Goal: Information Seeking & Learning: Learn about a topic

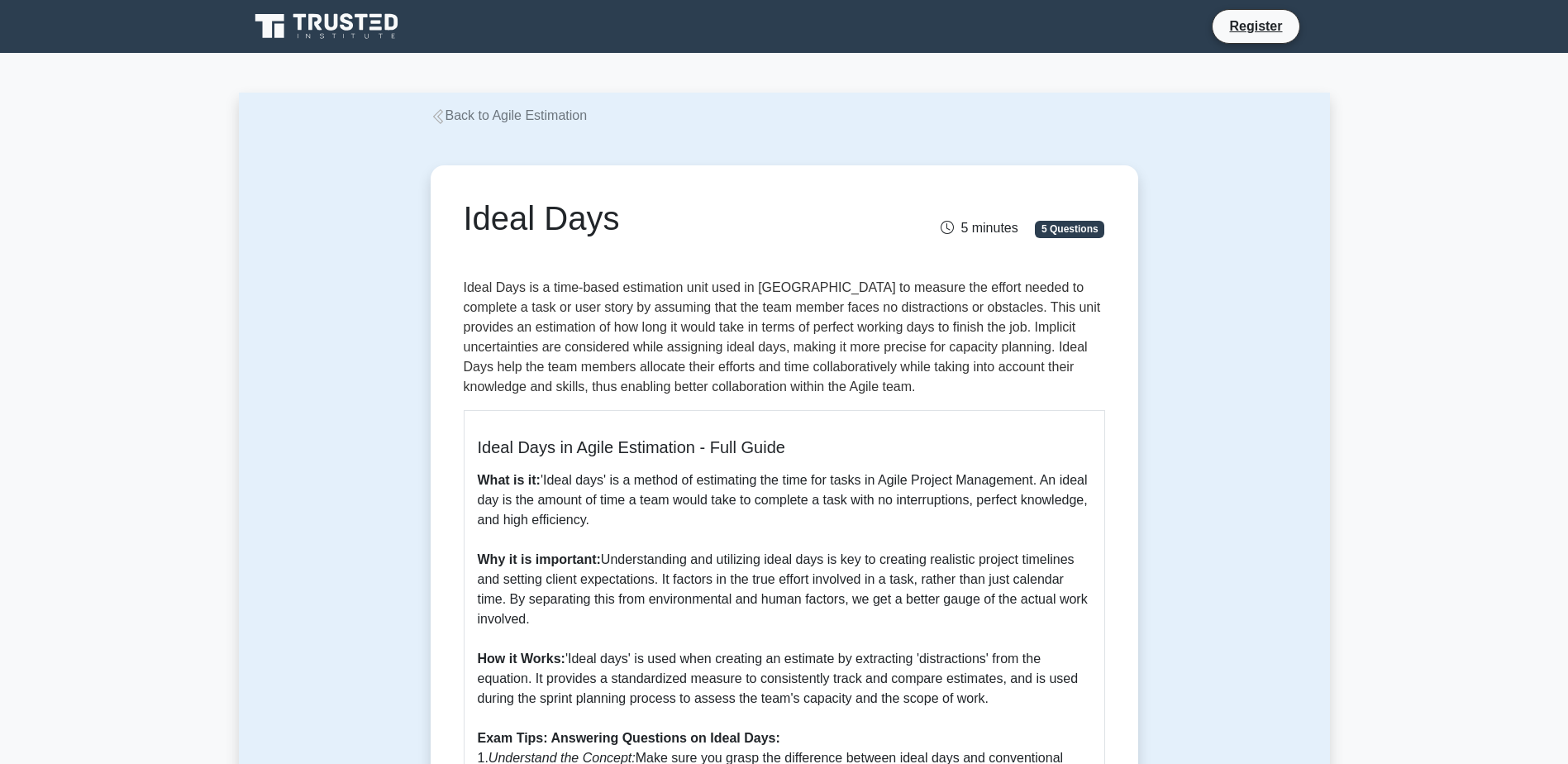
click at [318, 436] on div "Ideal Days 5 minutes 5 Questions Ideal Days in Agile Estimation - Full Guide Wh…" at bounding box center [784, 625] width 1091 height 999
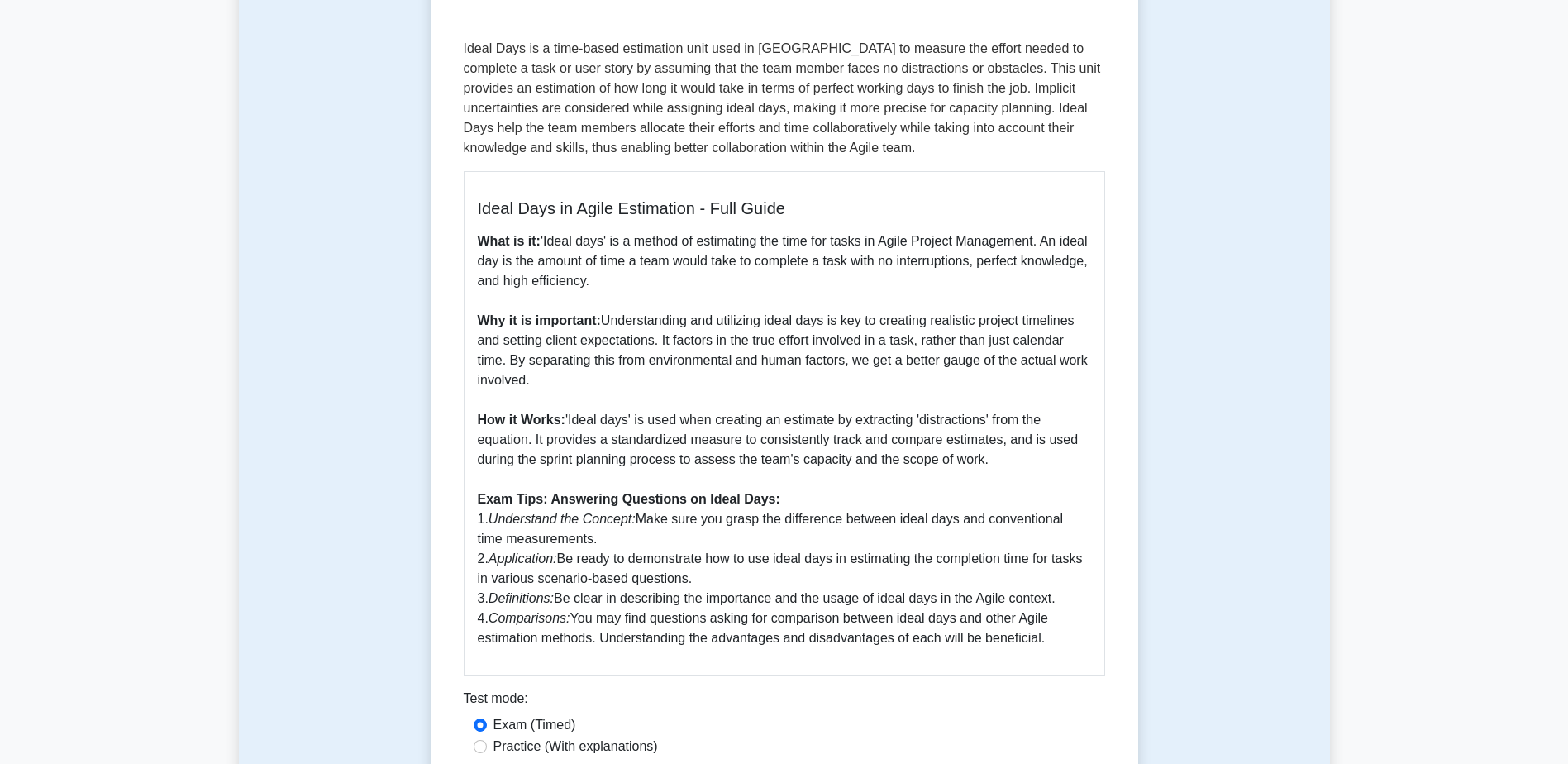
scroll to position [248, 0]
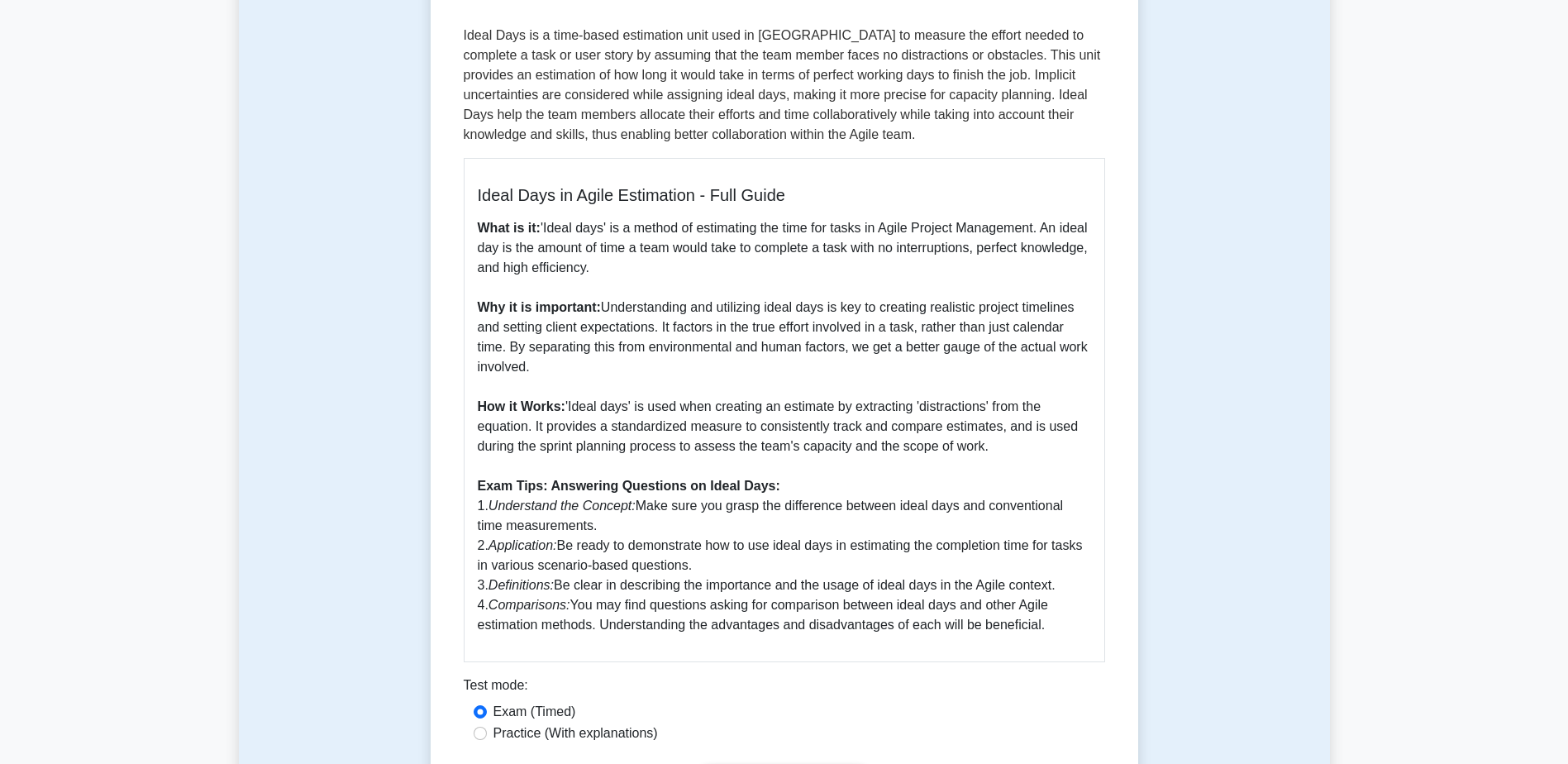
click at [649, 283] on p "What is it: 'Ideal days' is a method of estimating the time for tasks in Agile …" at bounding box center [784, 426] width 613 height 417
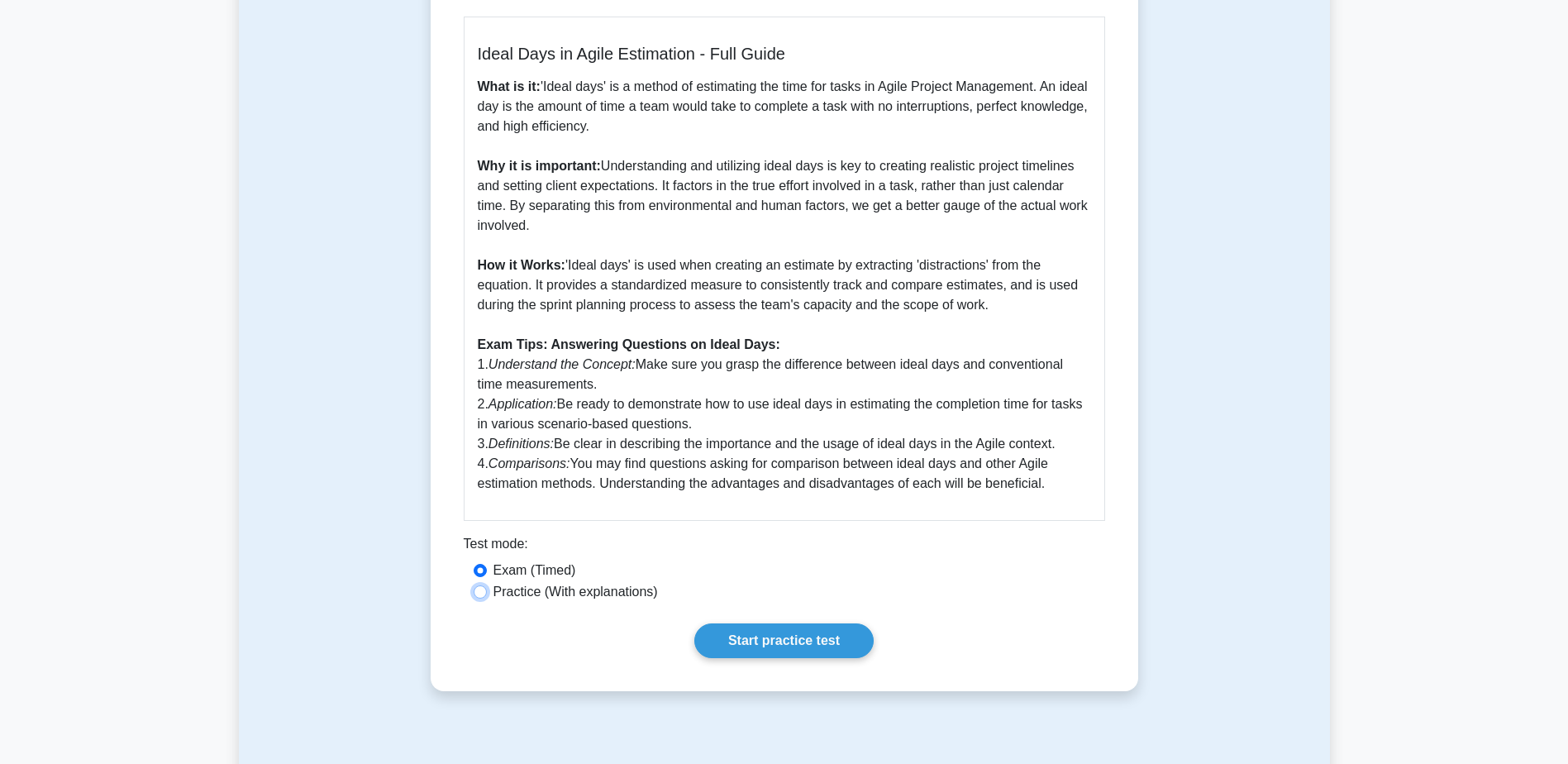
click at [477, 599] on input "Practice (With explanations)" at bounding box center [480, 592] width 13 height 13
radio input "true"
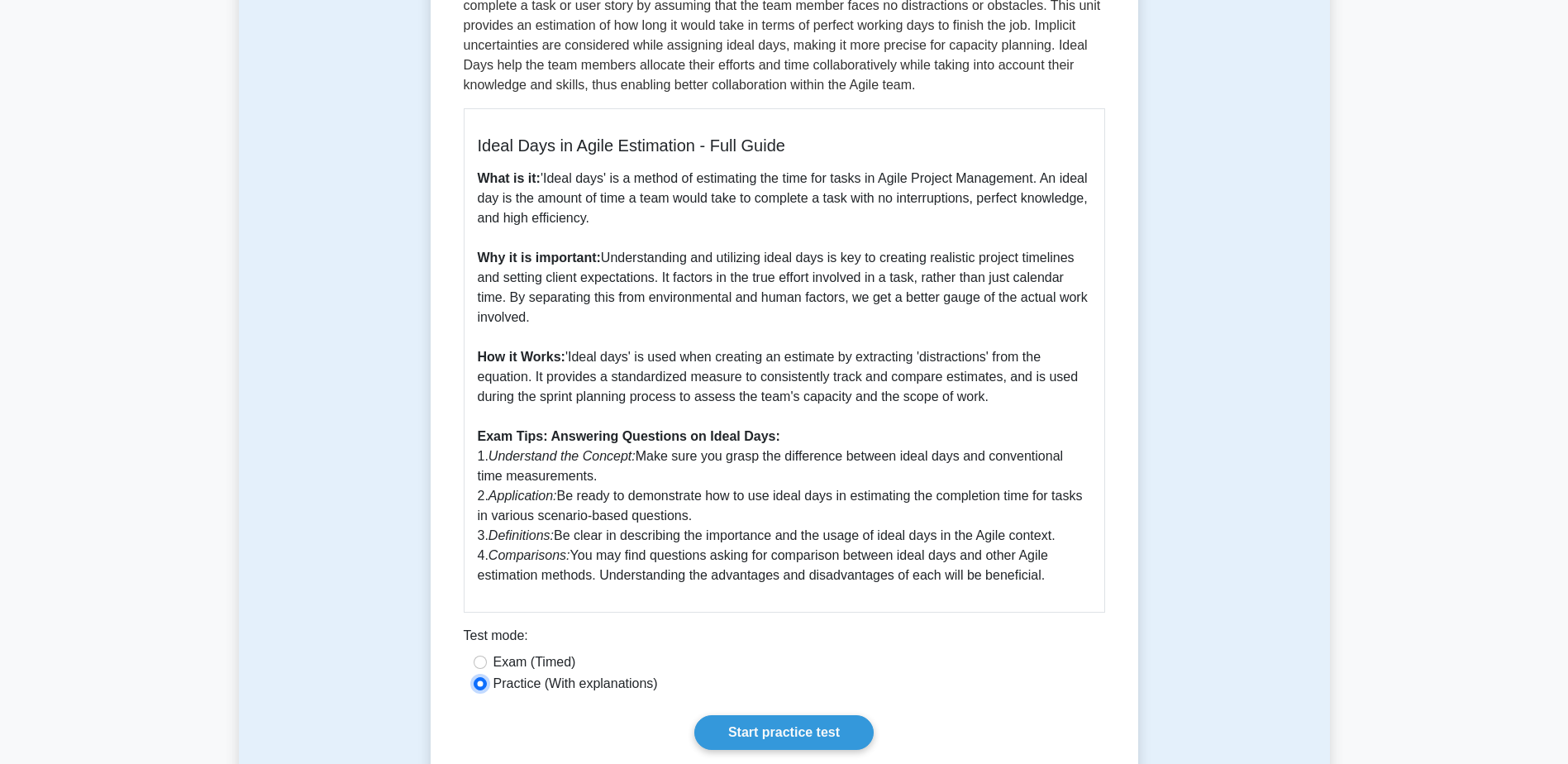
scroll to position [222, 0]
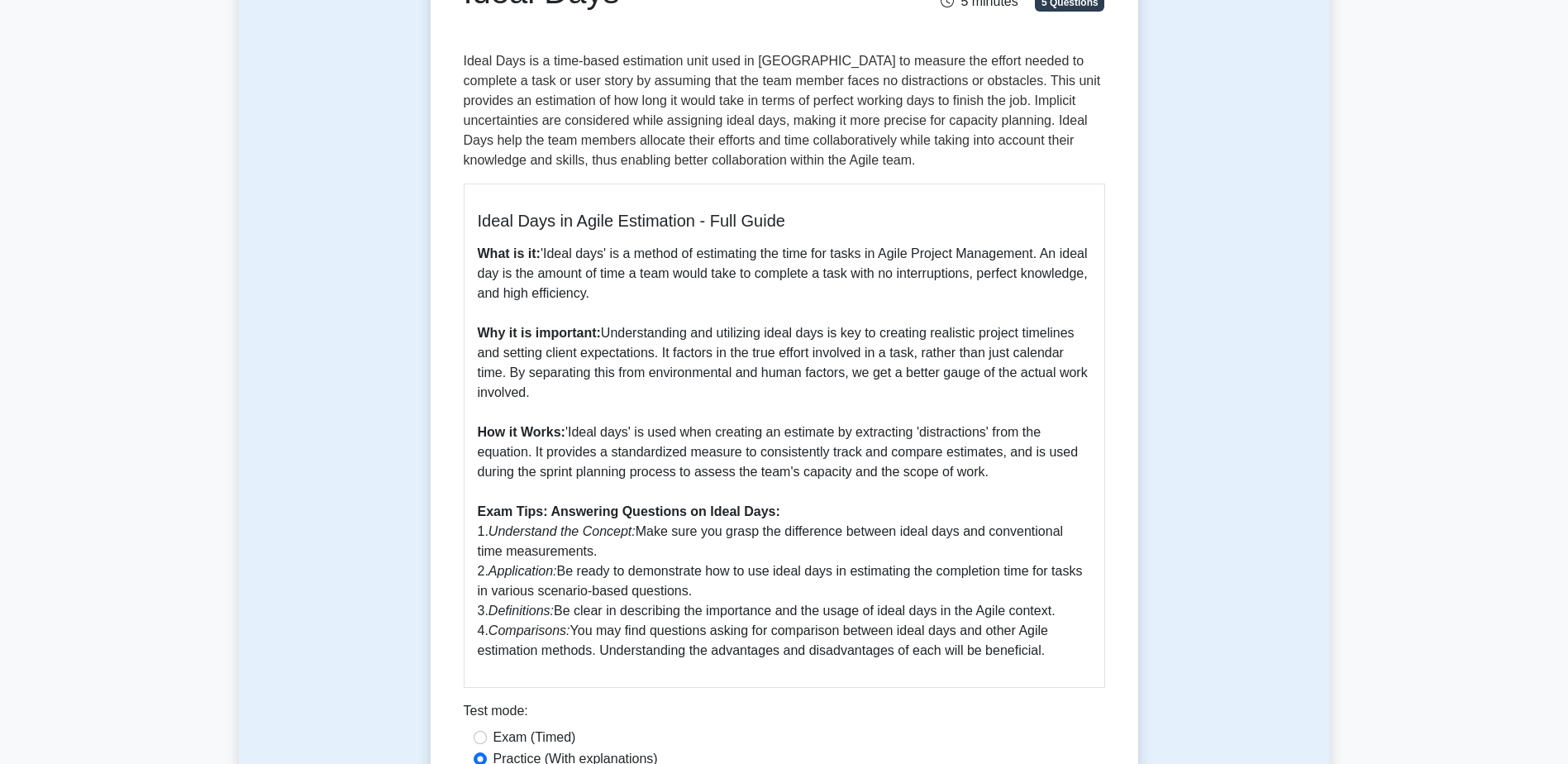
click at [584, 261] on p "What is it: 'Ideal days' is a method of estimating the time for tasks in Agile …" at bounding box center [784, 452] width 613 height 417
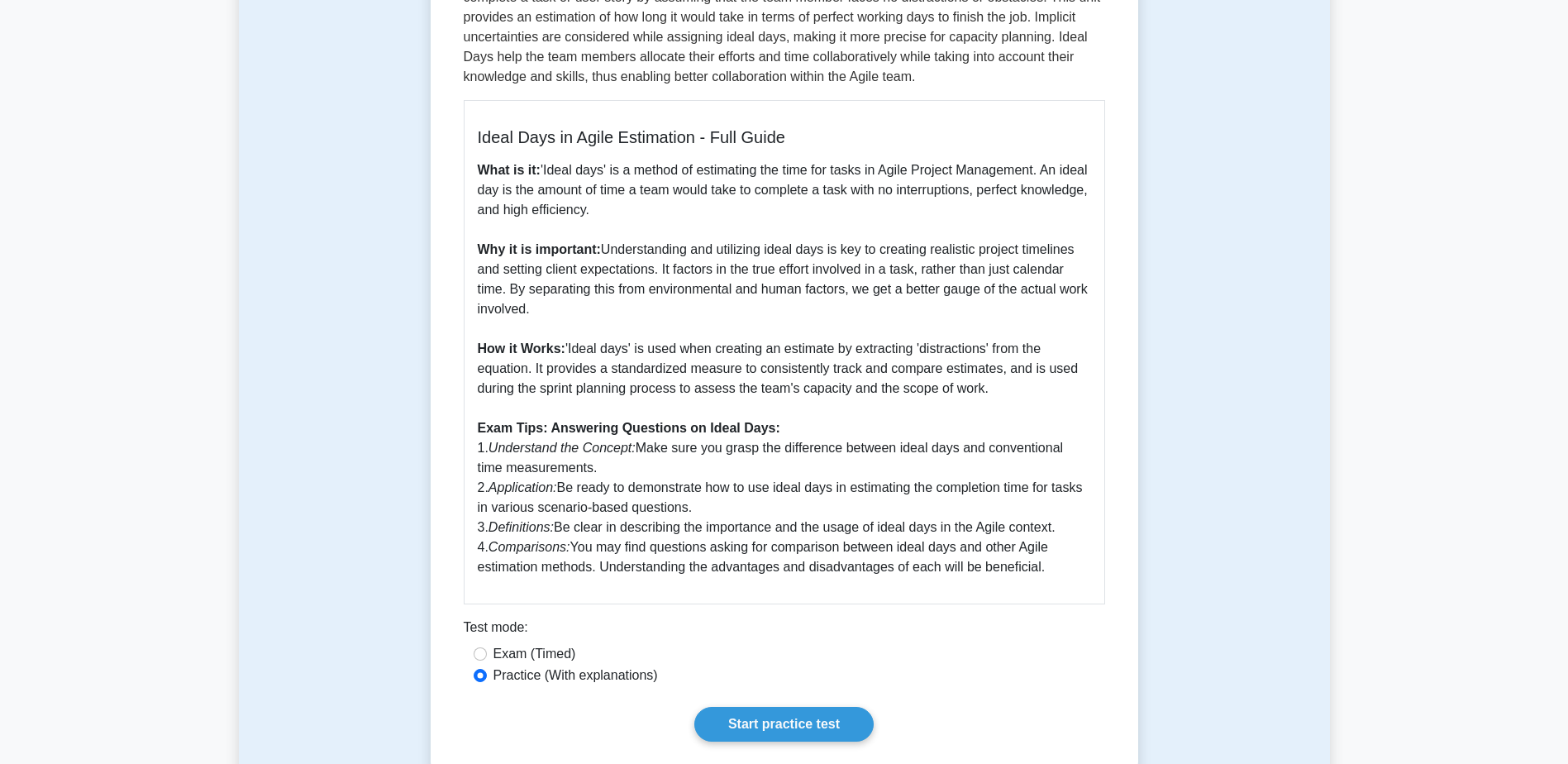
scroll to position [467, 0]
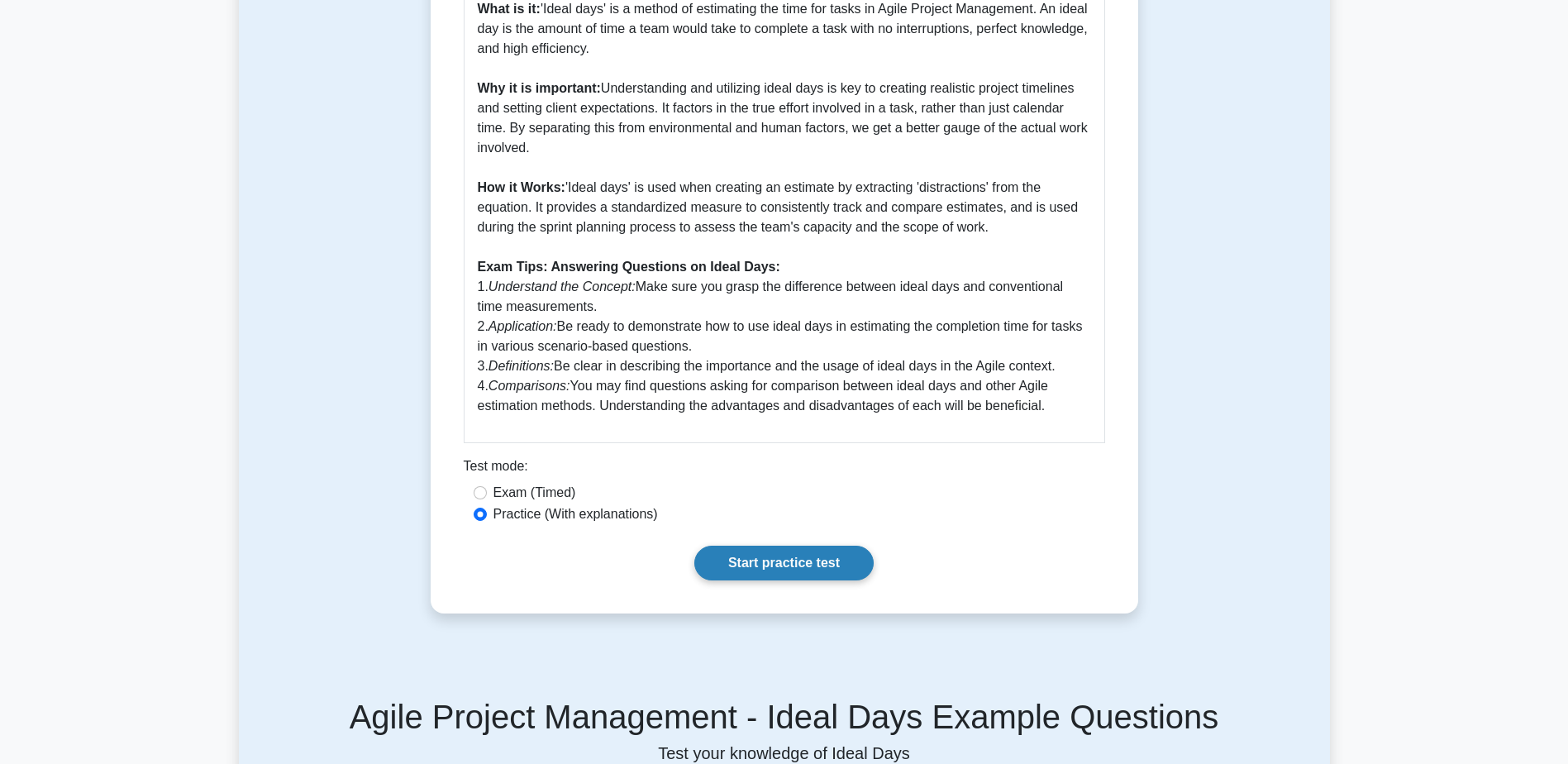
click at [747, 580] on link "Start practice test" at bounding box center [784, 564] width 179 height 35
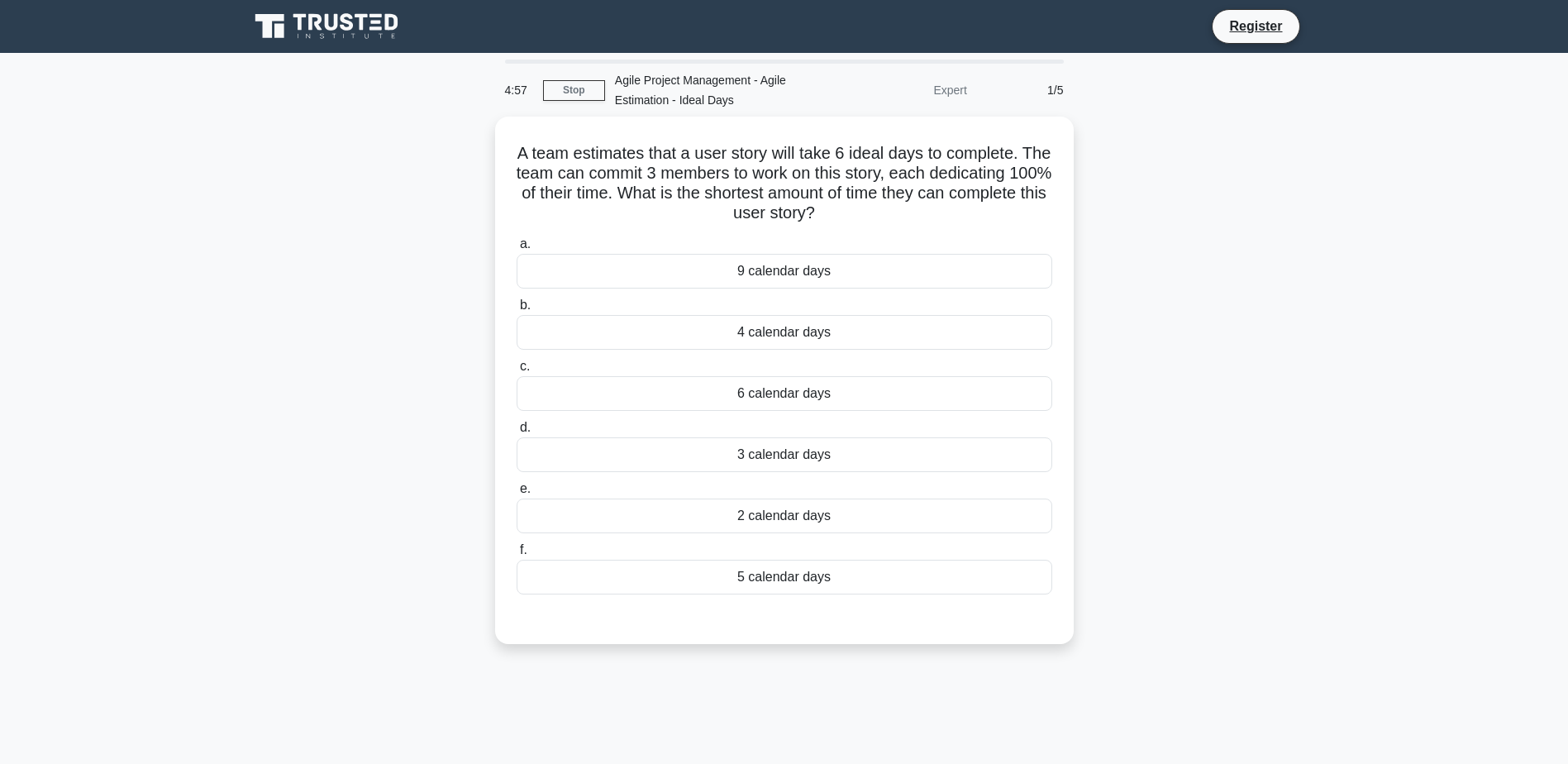
click at [340, 196] on div "A team estimates that a user story will take 6 ideal days to complete. The team…" at bounding box center [784, 389] width 1091 height 547
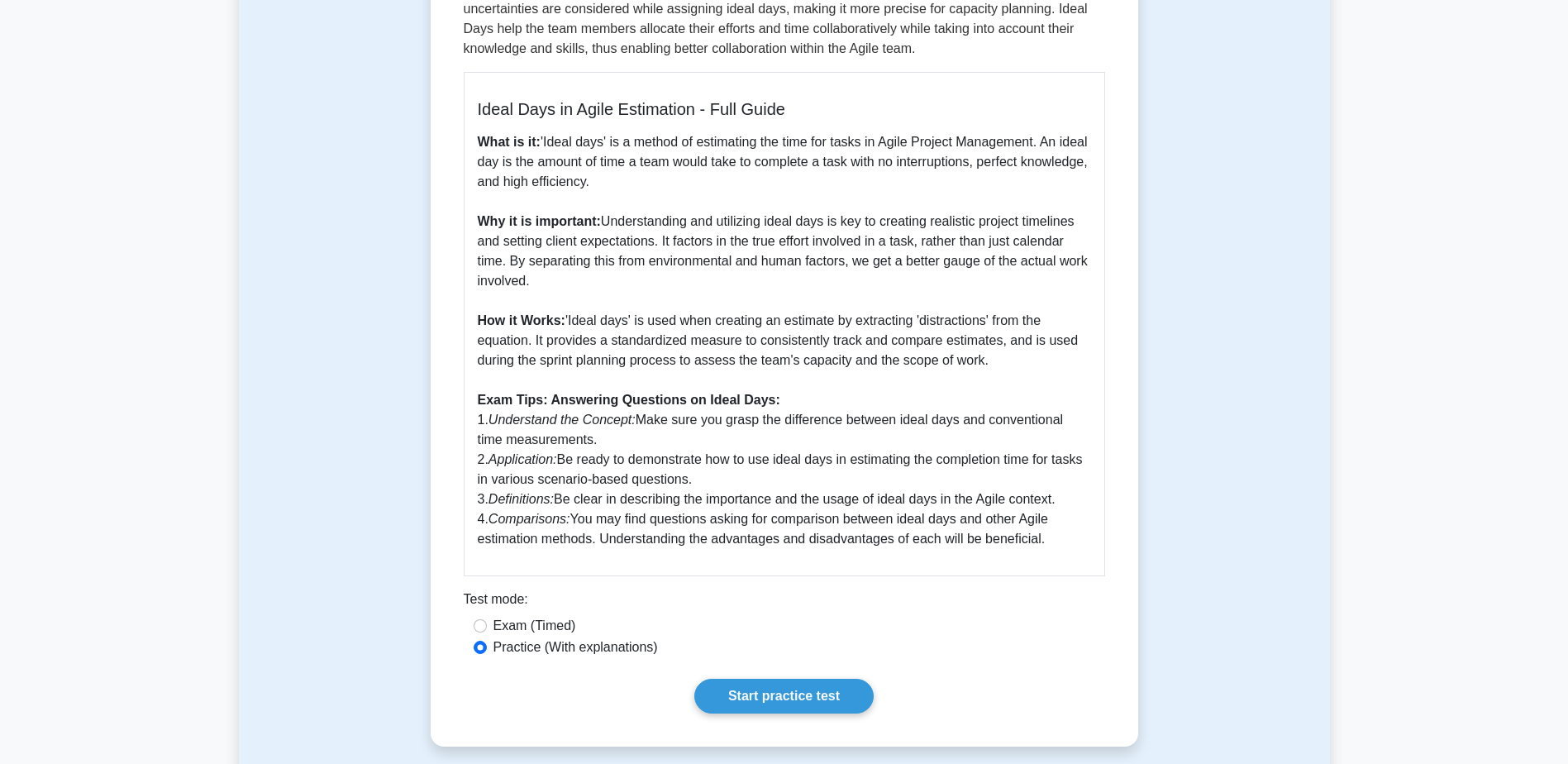
scroll to position [472, 0]
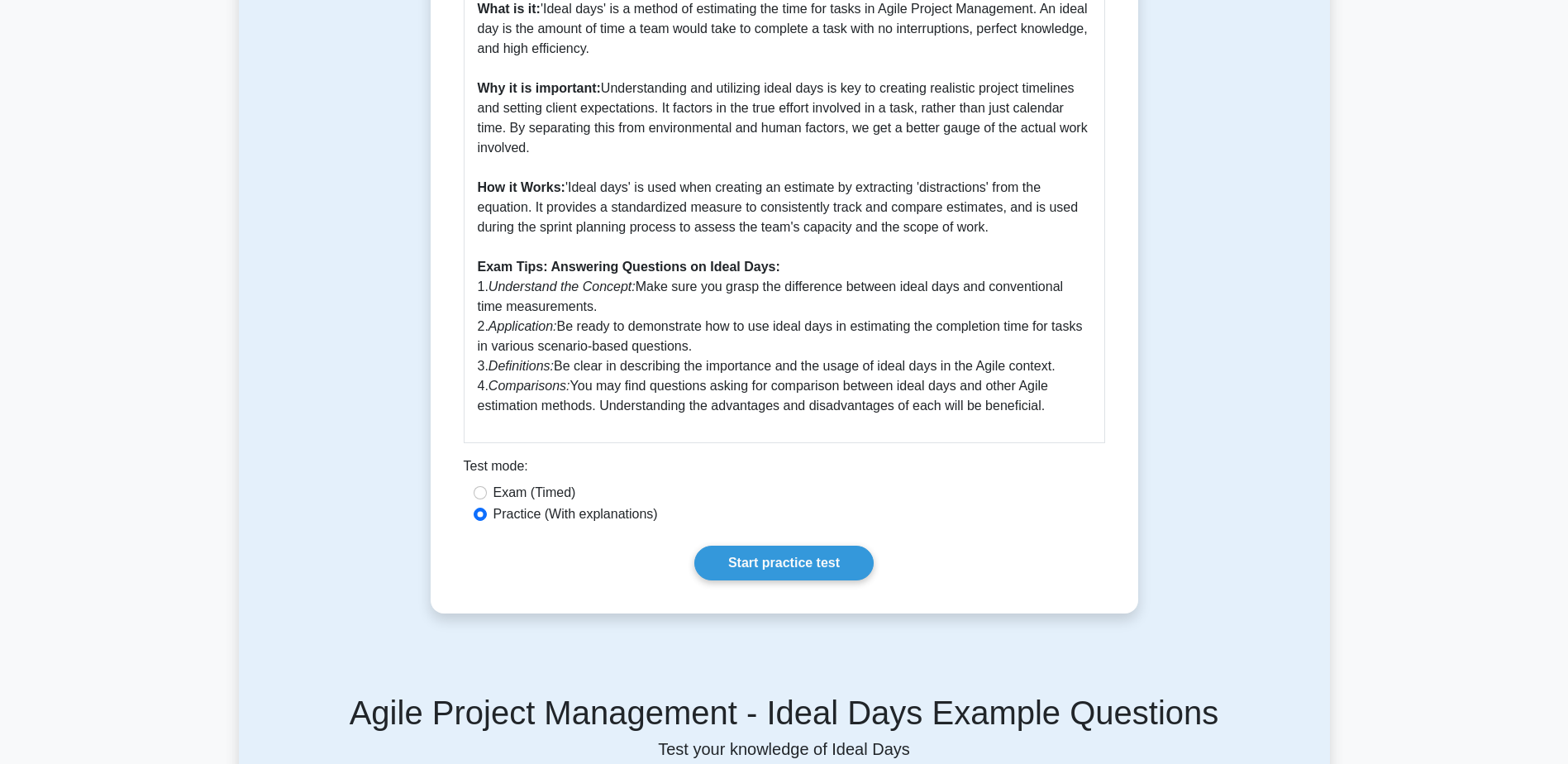
click at [382, 366] on div "Ideal Days 5 minutes 5 Questions Ideal Days in Agile Estimation - Full Guide Wh…" at bounding box center [784, 153] width 1091 height 999
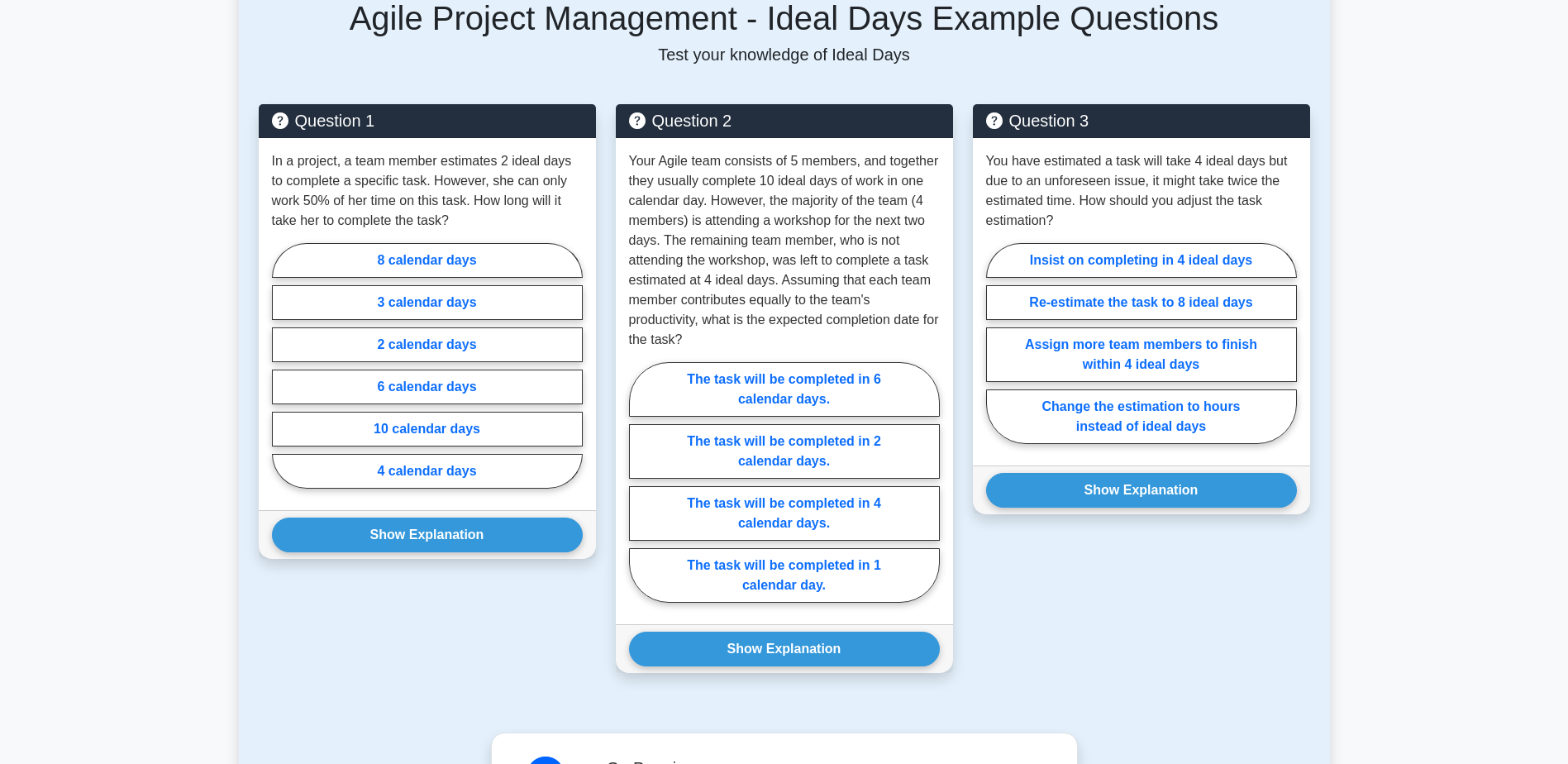
scroll to position [1207, 0]
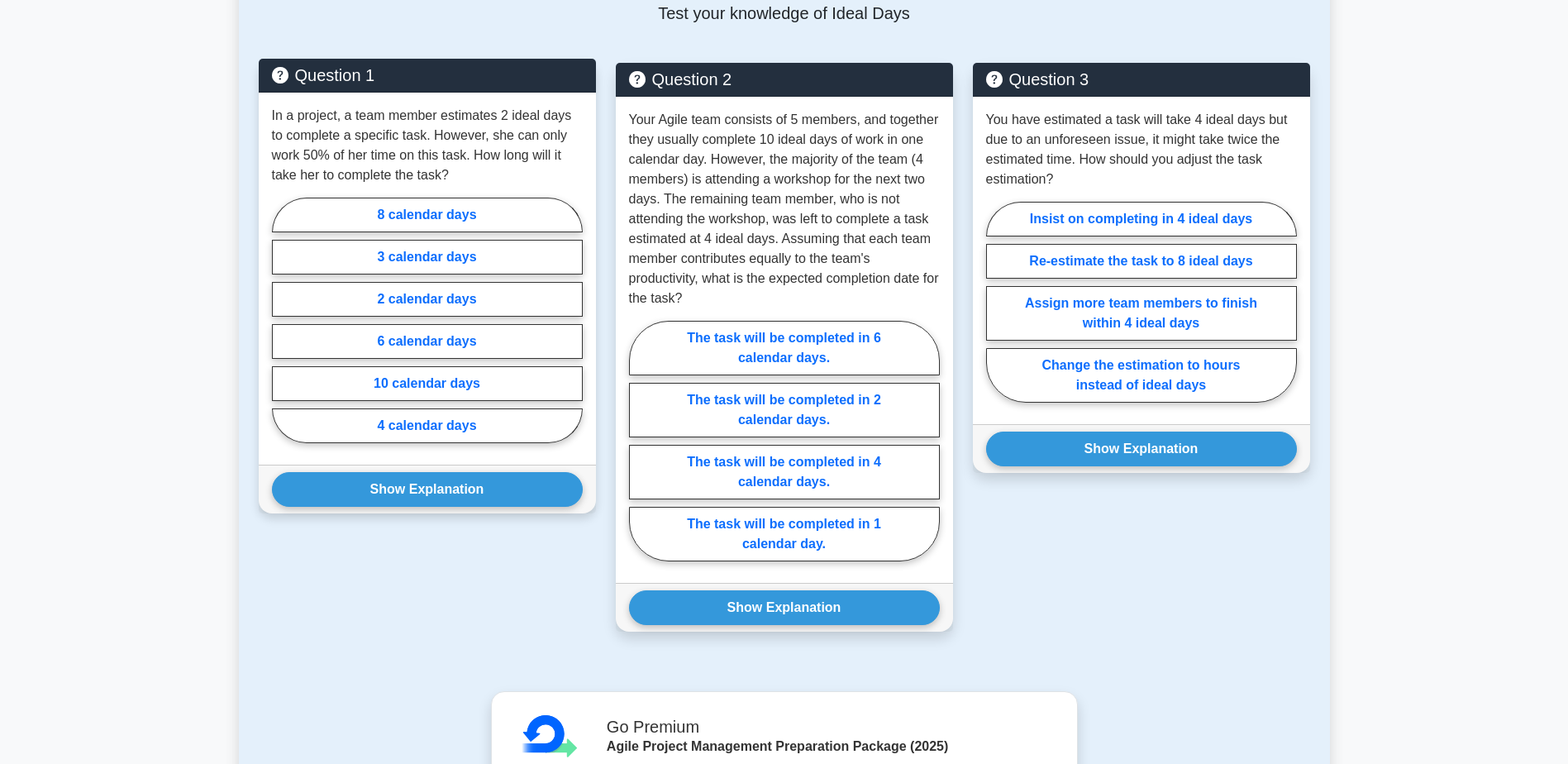
click at [350, 143] on p "In a project, a team member estimates 2 ideal days to complete a specific task.…" at bounding box center [427, 145] width 311 height 80
click at [444, 443] on label "4 calendar days" at bounding box center [427, 426] width 311 height 35
click at [283, 331] on input "4 calendar days" at bounding box center [277, 326] width 10 height 11
radio input "true"
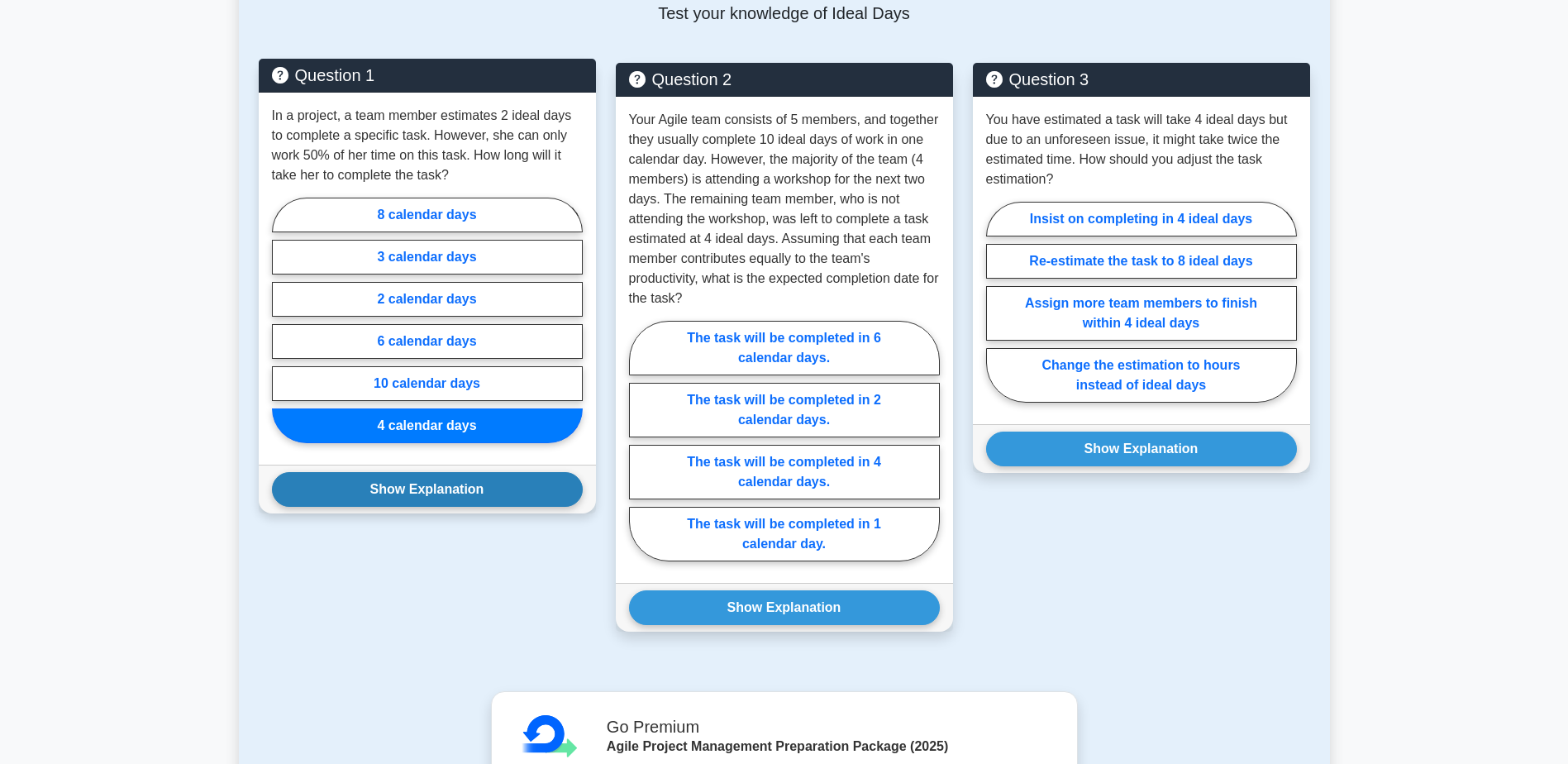
click at [418, 507] on button "Show Explanation" at bounding box center [427, 489] width 311 height 35
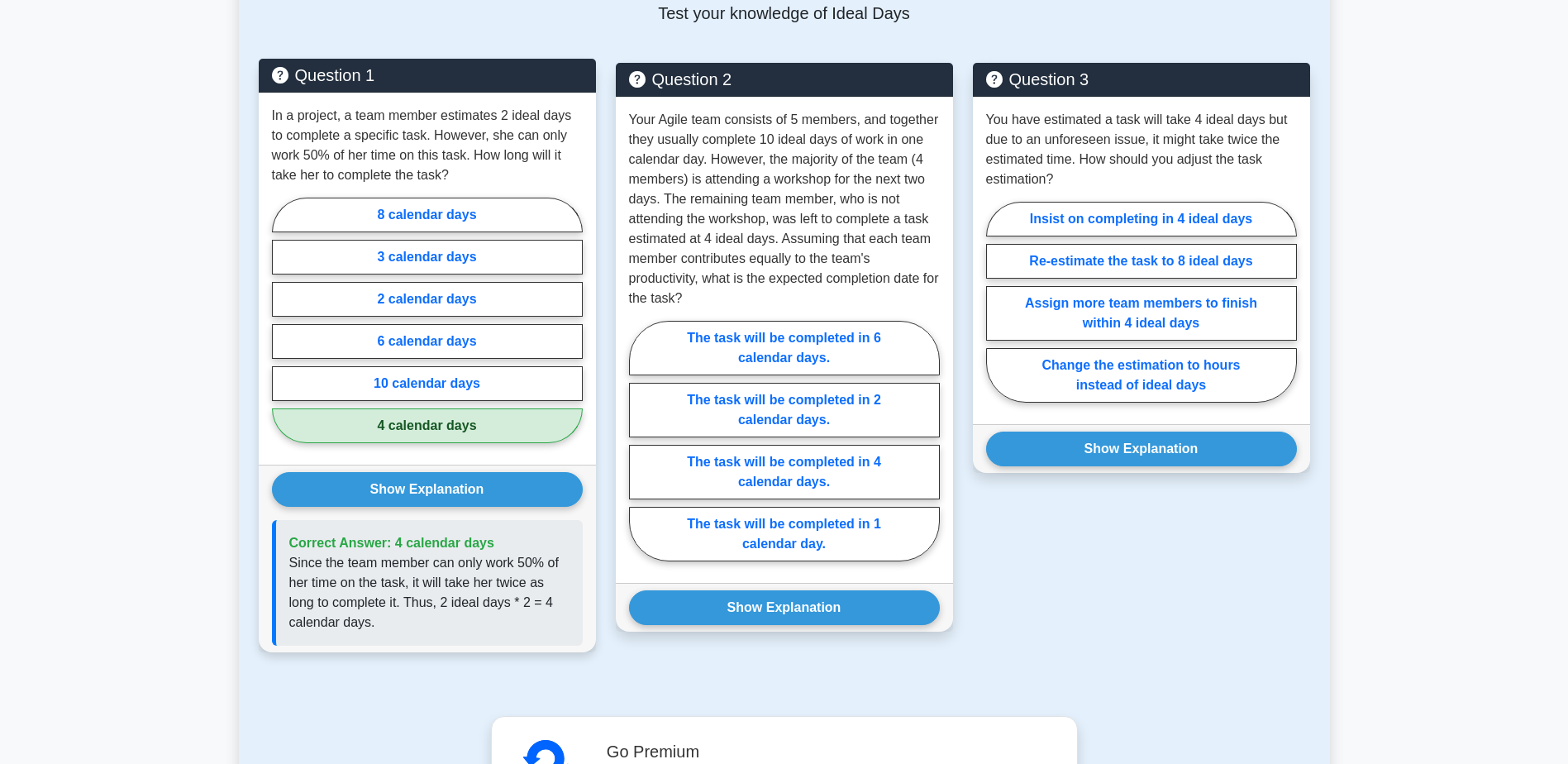
click at [336, 601] on p "Since the team member can only work 50% of her time on the task, it will take h…" at bounding box center [430, 592] width 280 height 80
click at [336, 587] on p "Since the team member can only work 50% of her time on the task, it will take h…" at bounding box center [430, 592] width 280 height 80
click at [336, 586] on p "Since the team member can only work 50% of her time on the task, it will take h…" at bounding box center [430, 592] width 280 height 80
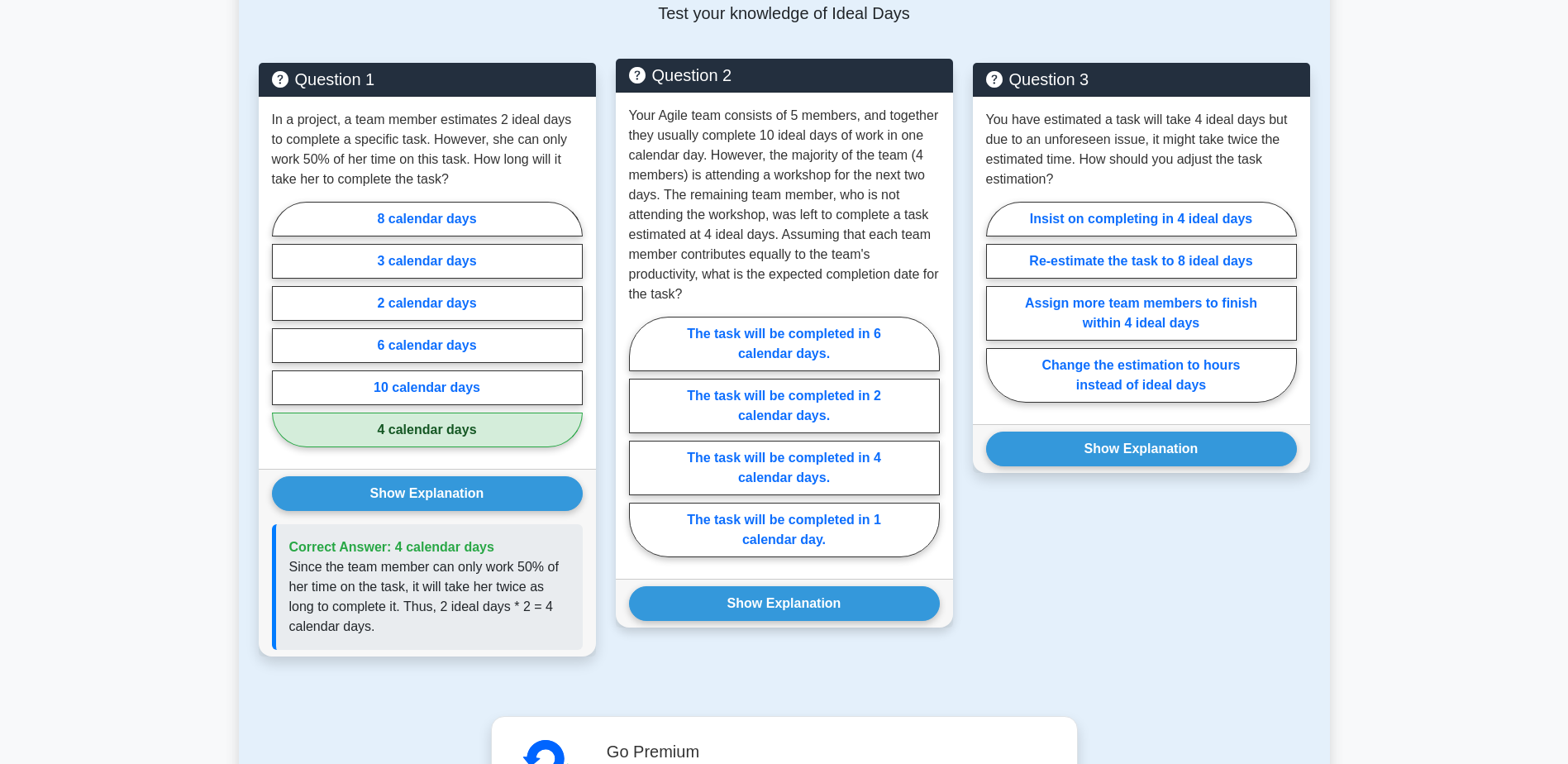
click at [664, 148] on p "Your Agile team consists of 5 members, and together they usually complete 10 id…" at bounding box center [784, 205] width 311 height 199
drag, startPoint x: 628, startPoint y: 137, endPoint x: 696, endPoint y: 321, distance: 196.2
click at [696, 305] on p "Your Agile team consists of 5 members, and together they usually complete 10 id…" at bounding box center [784, 205] width 311 height 199
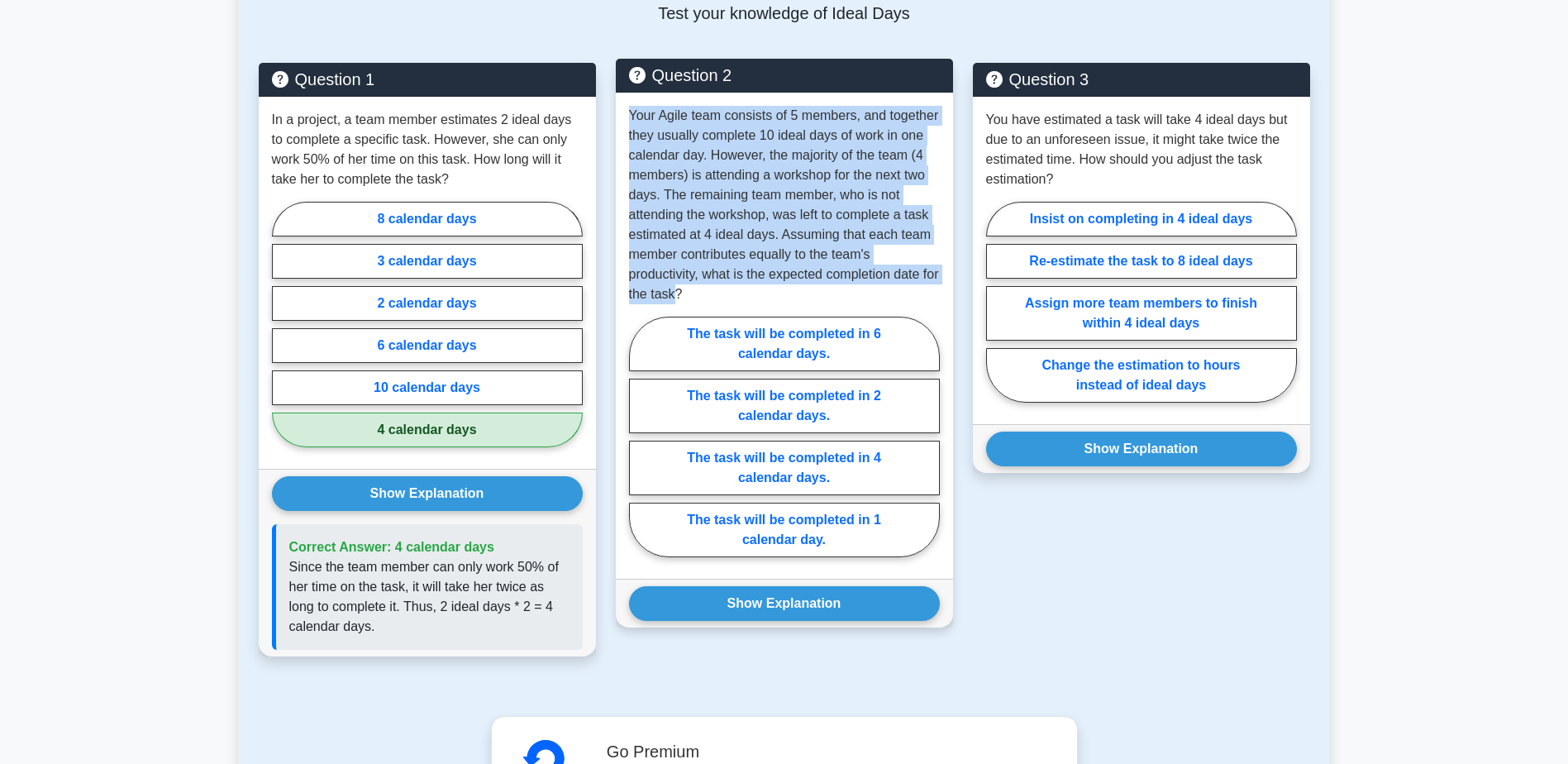
click at [706, 305] on p "Your Agile team consists of 5 members, and together they usually complete 10 id…" at bounding box center [784, 205] width 311 height 199
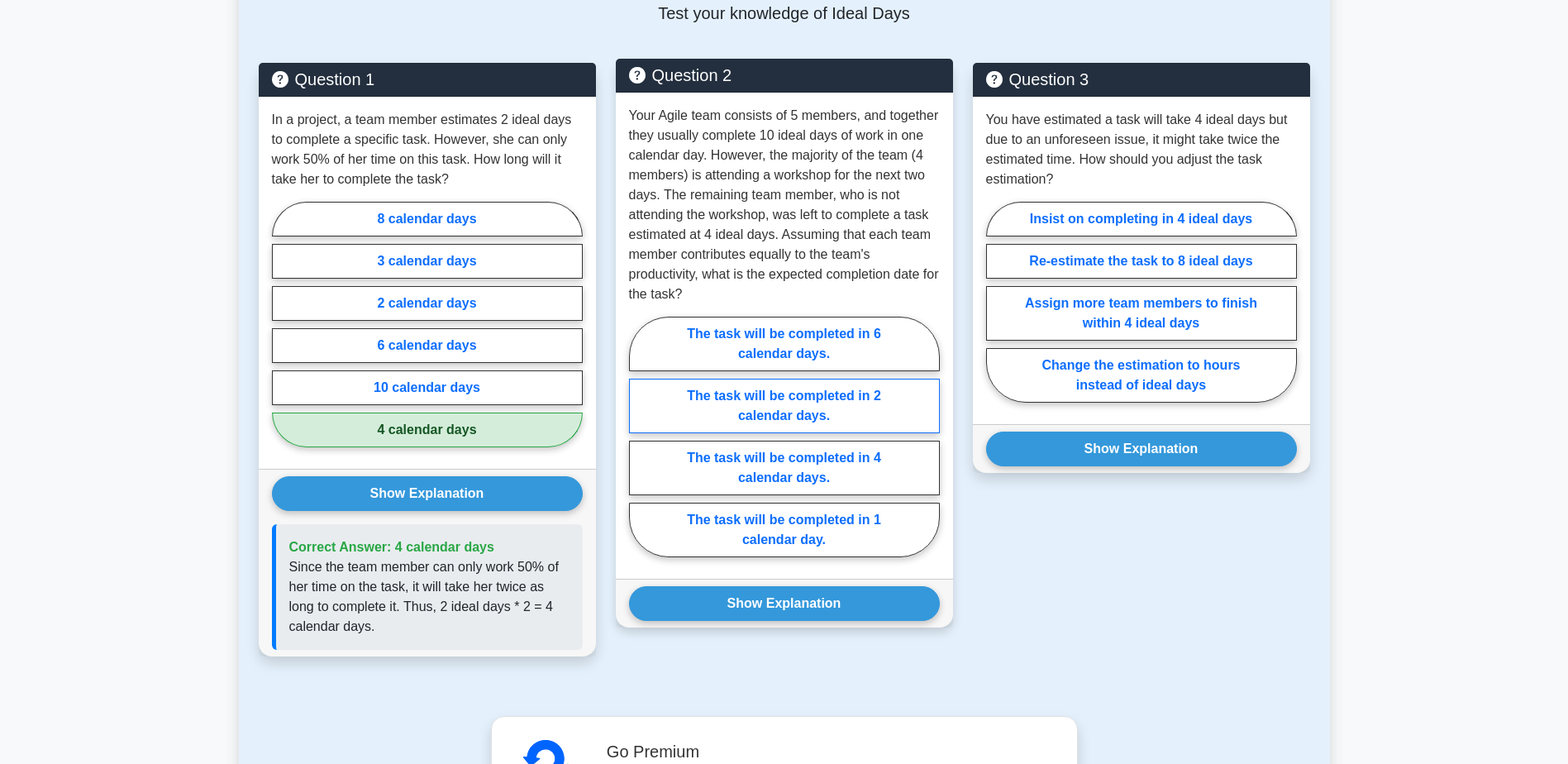
click at [756, 433] on label "The task will be completed in 2 calendar days." at bounding box center [784, 406] width 311 height 54
click at [640, 437] on input "The task will be completed in 2 calendar days." at bounding box center [634, 442] width 10 height 11
radio input "true"
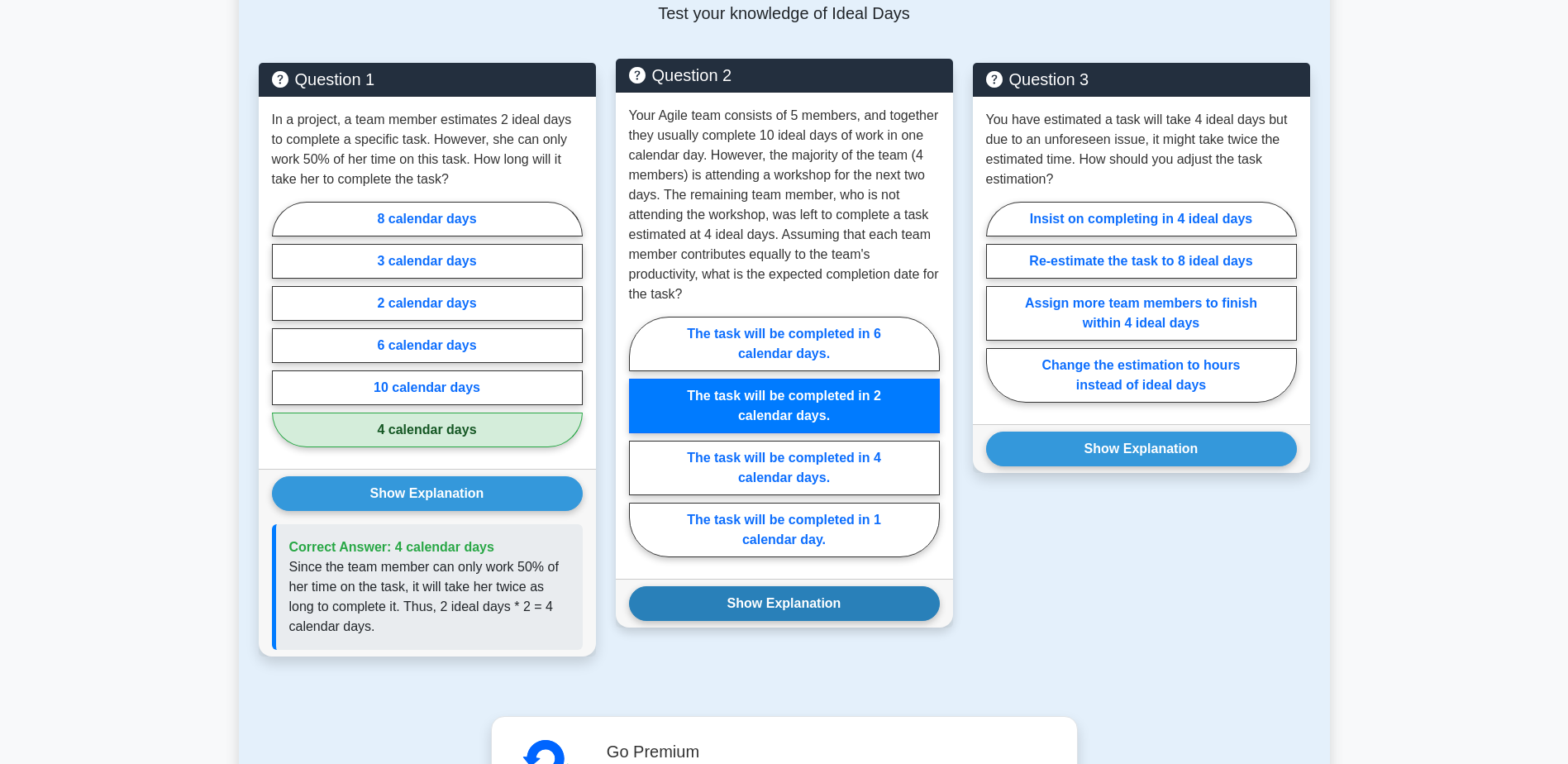
click at [757, 621] on button "Show Explanation" at bounding box center [784, 604] width 311 height 35
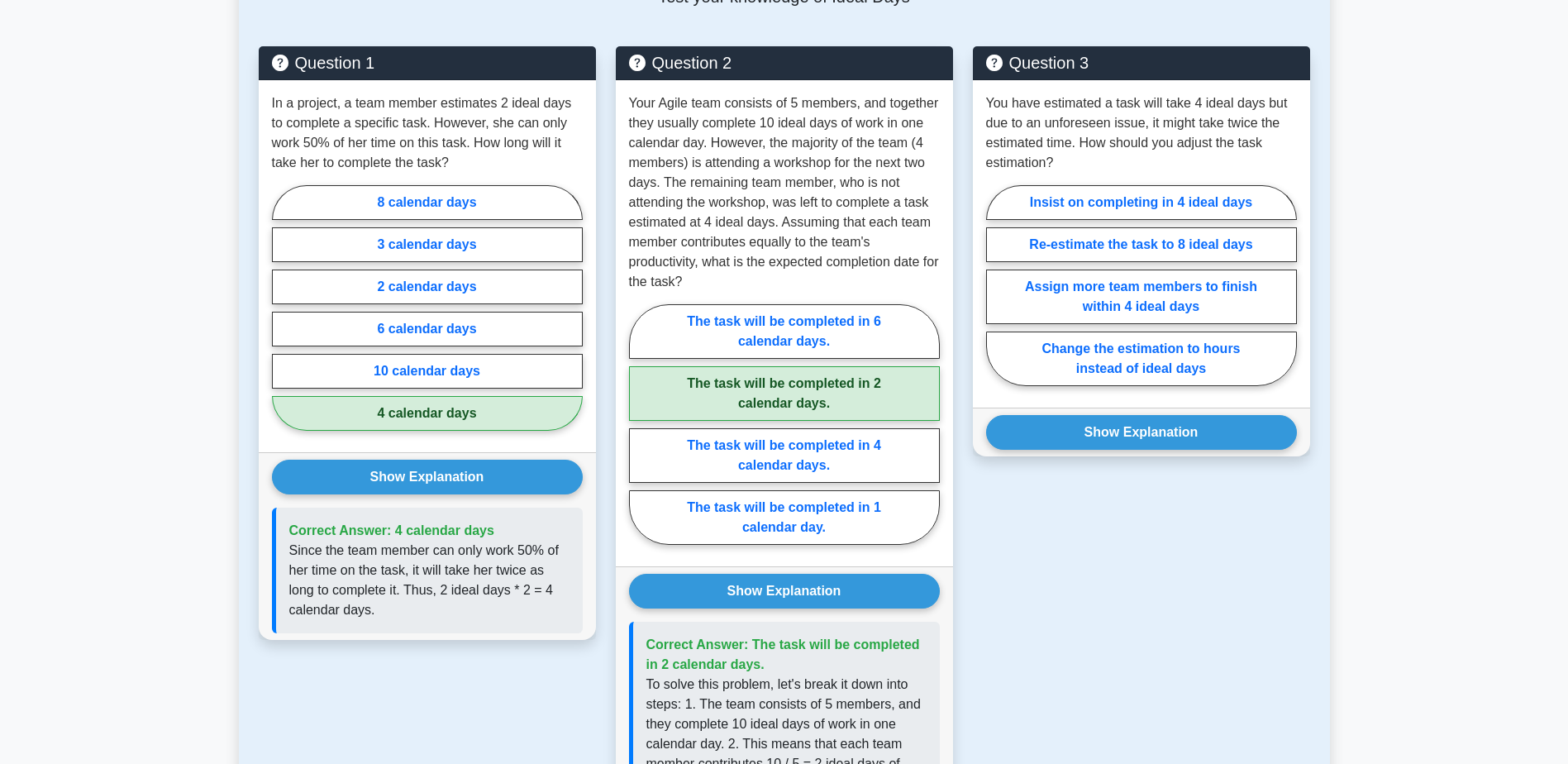
scroll to position [1233, 0]
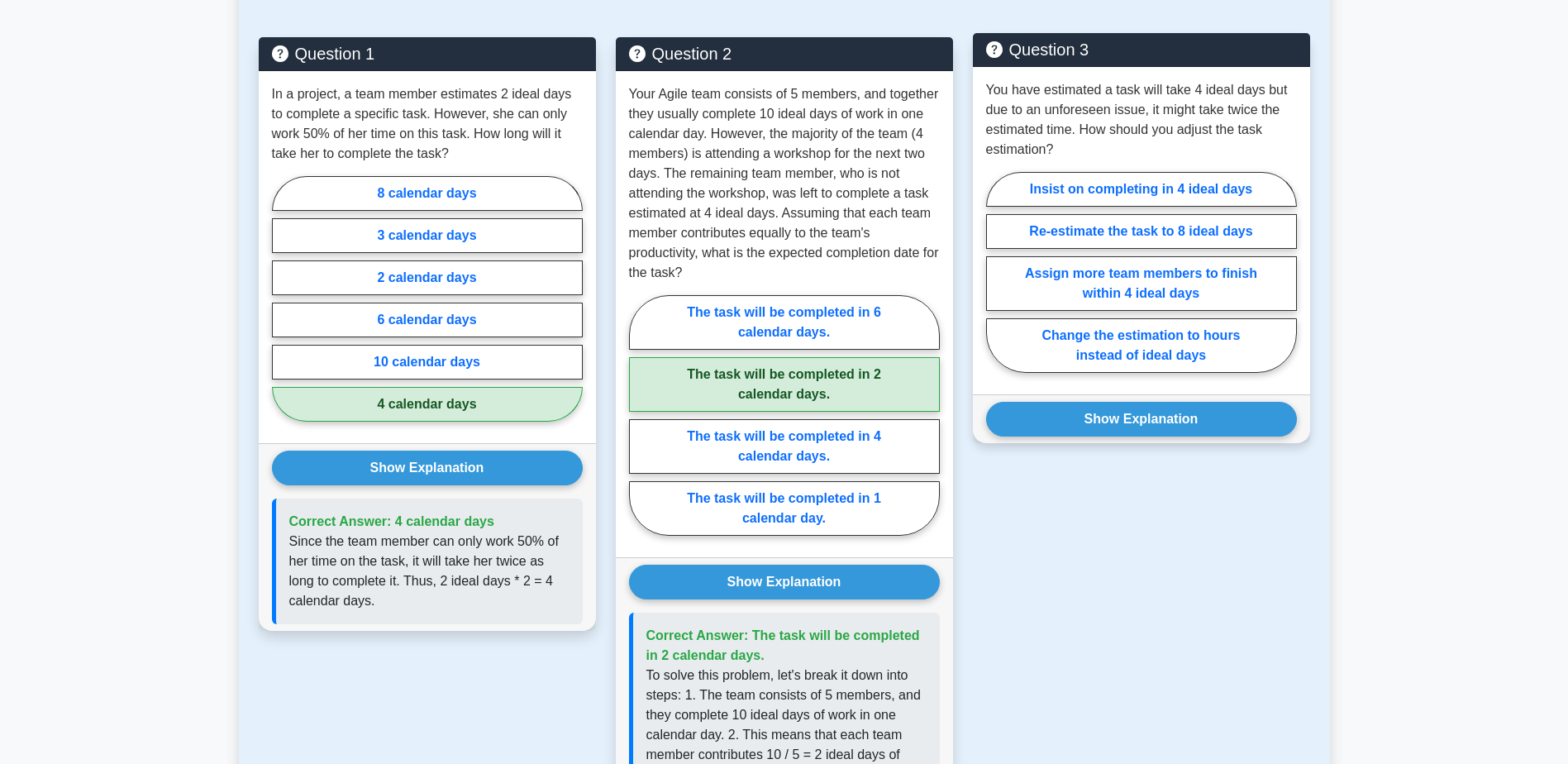
click at [1068, 109] on p "You have estimated a task will take 4 ideal days but due to an unforeseen issue…" at bounding box center [1141, 120] width 311 height 80
click at [1047, 127] on p "You have estimated a task will take 4 ideal days but due to an unforeseen issue…" at bounding box center [1141, 120] width 311 height 80
click at [1029, 134] on p "You have estimated a task will take 4 ideal days but due to an unforeseen issue…" at bounding box center [1141, 120] width 311 height 80
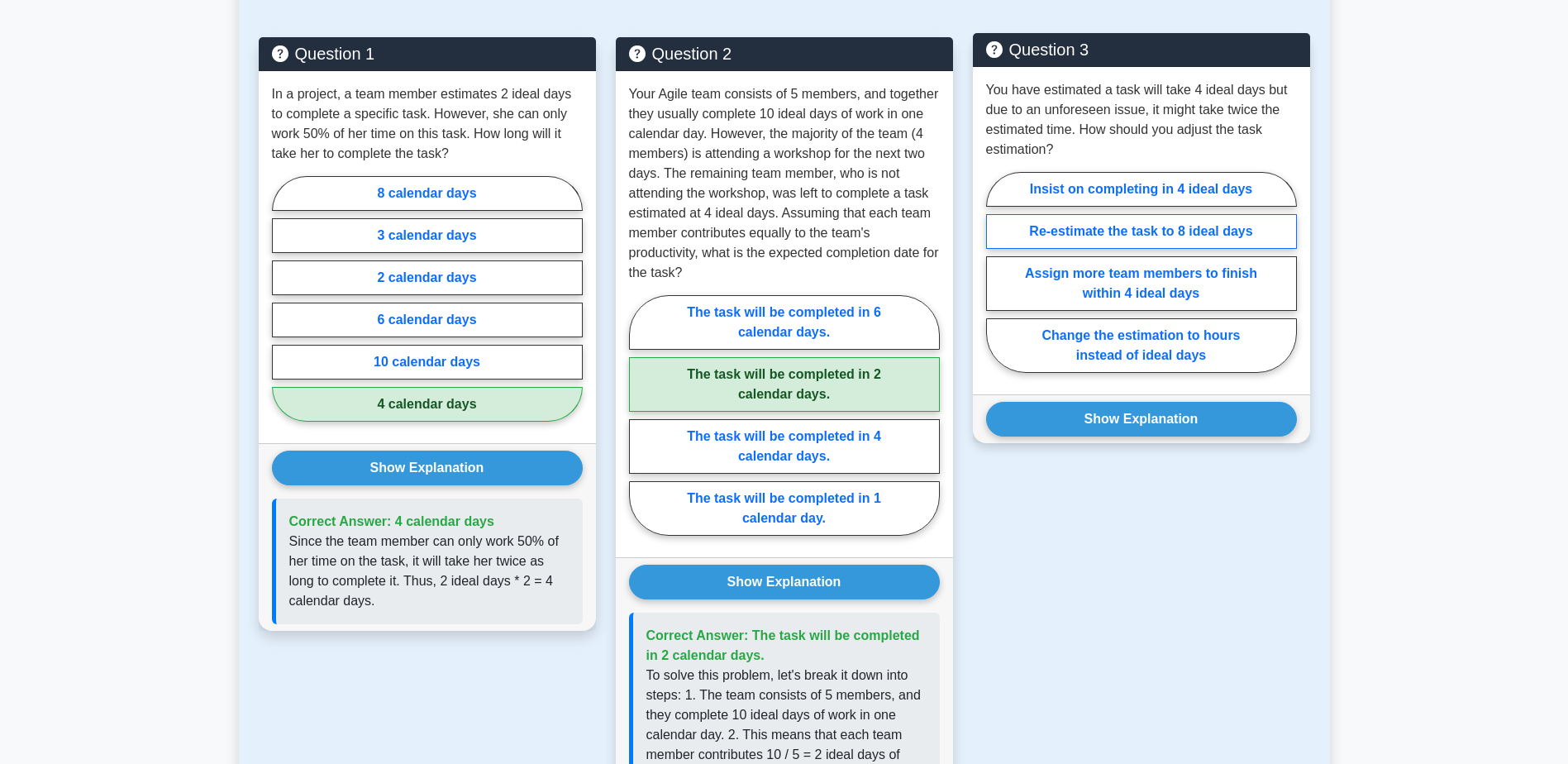
click at [1114, 249] on label "Re-estimate the task to 8 ideal days" at bounding box center [1141, 232] width 311 height 35
click at [997, 272] on input "Re-estimate the task to 8 ideal days" at bounding box center [991, 277] width 10 height 11
radio input "true"
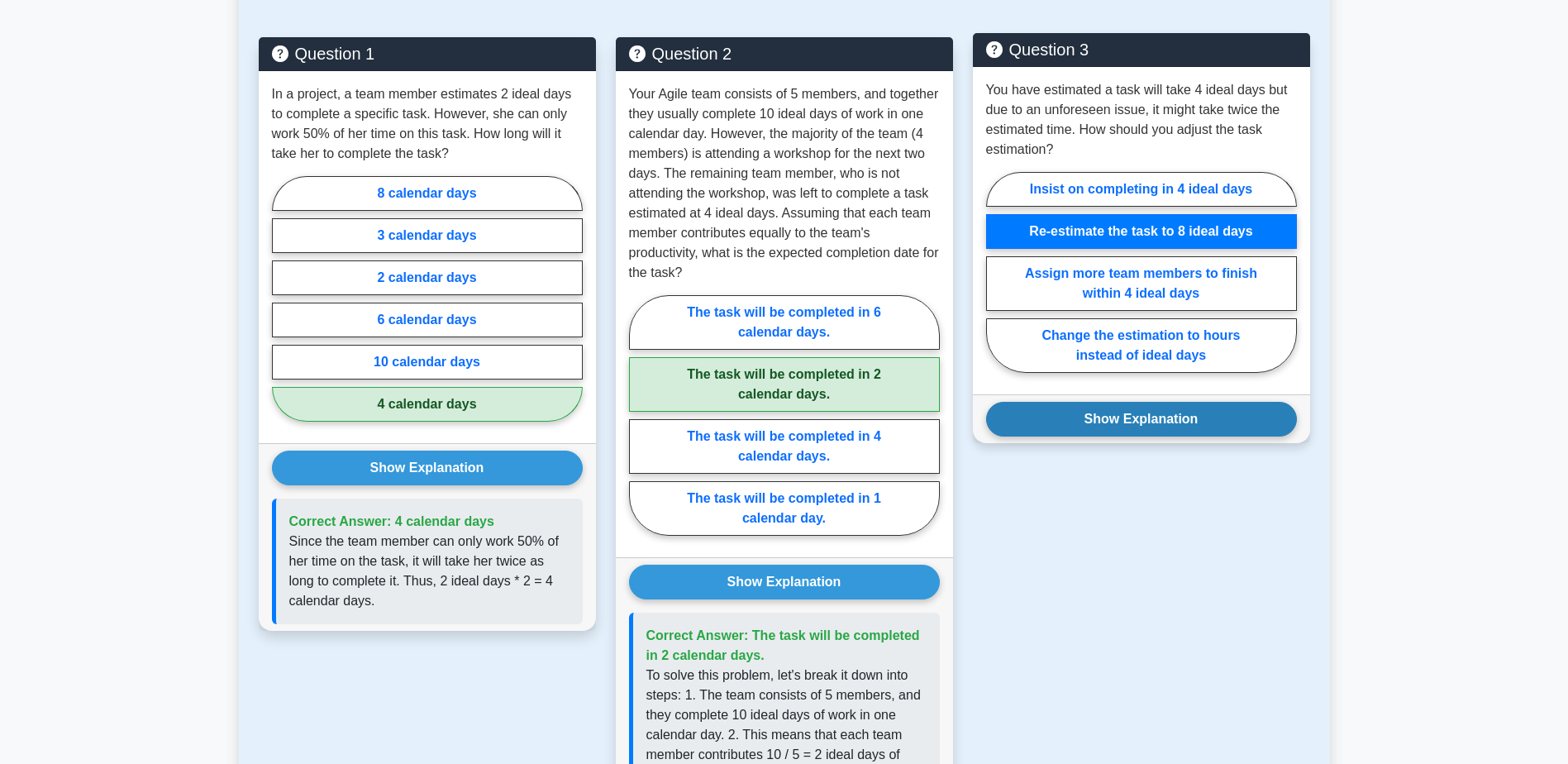
click at [1147, 432] on button "Show Explanation" at bounding box center [1141, 419] width 311 height 35
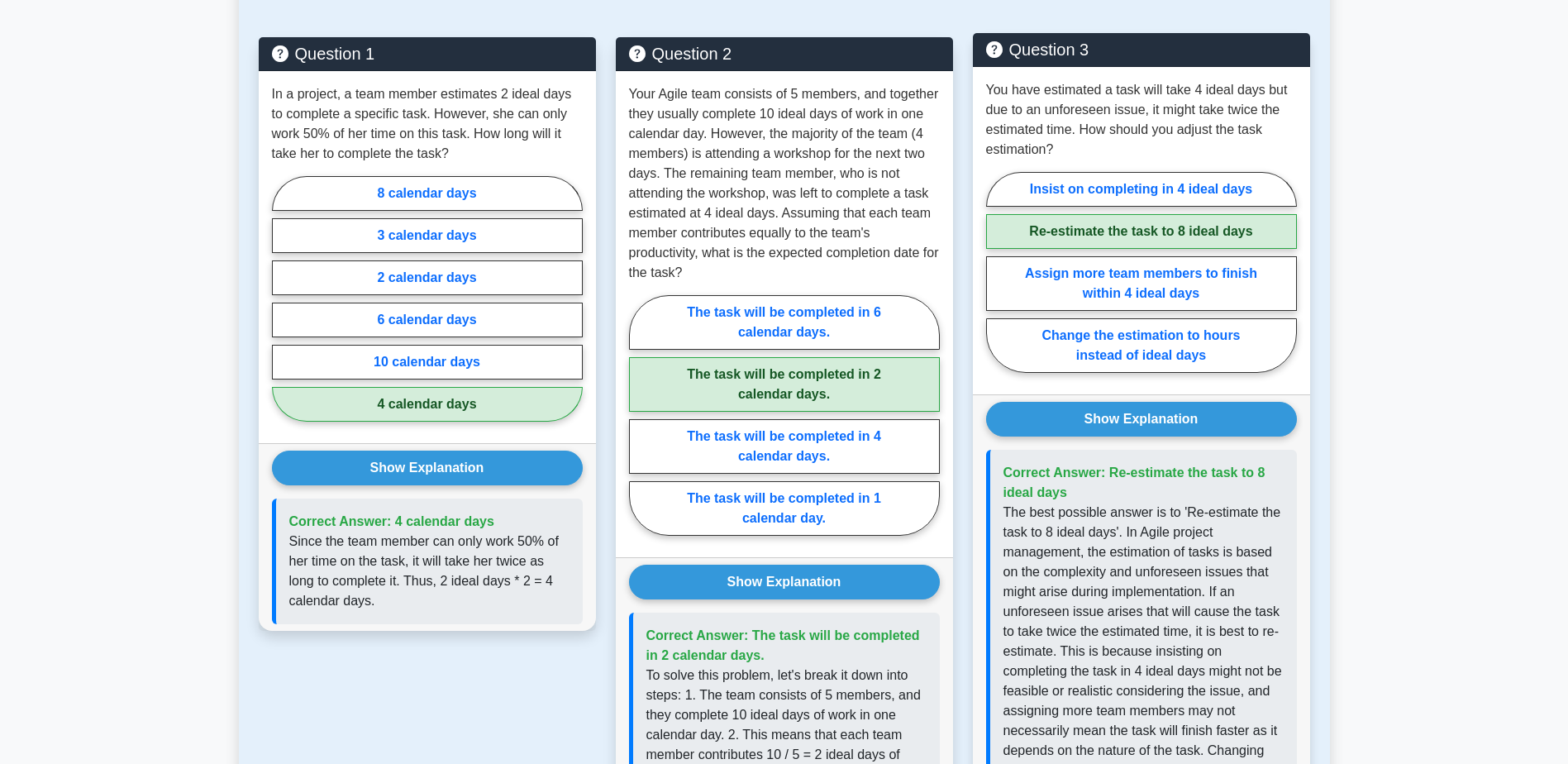
click at [1173, 533] on p "The best possible answer is to 'Re-estimate the task to 8 ideal days'. In Agile…" at bounding box center [1144, 670] width 280 height 337
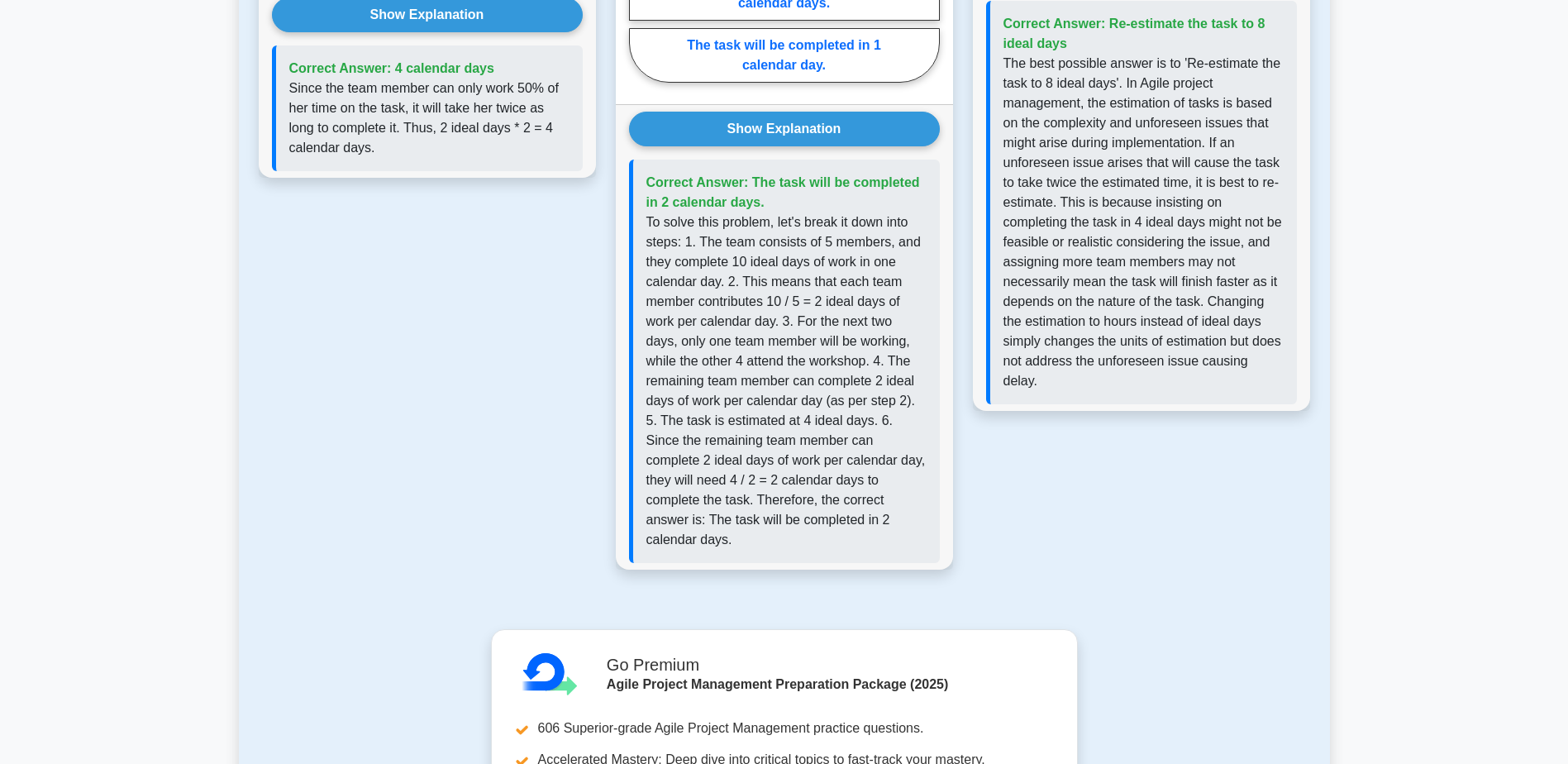
scroll to position [2110, 0]
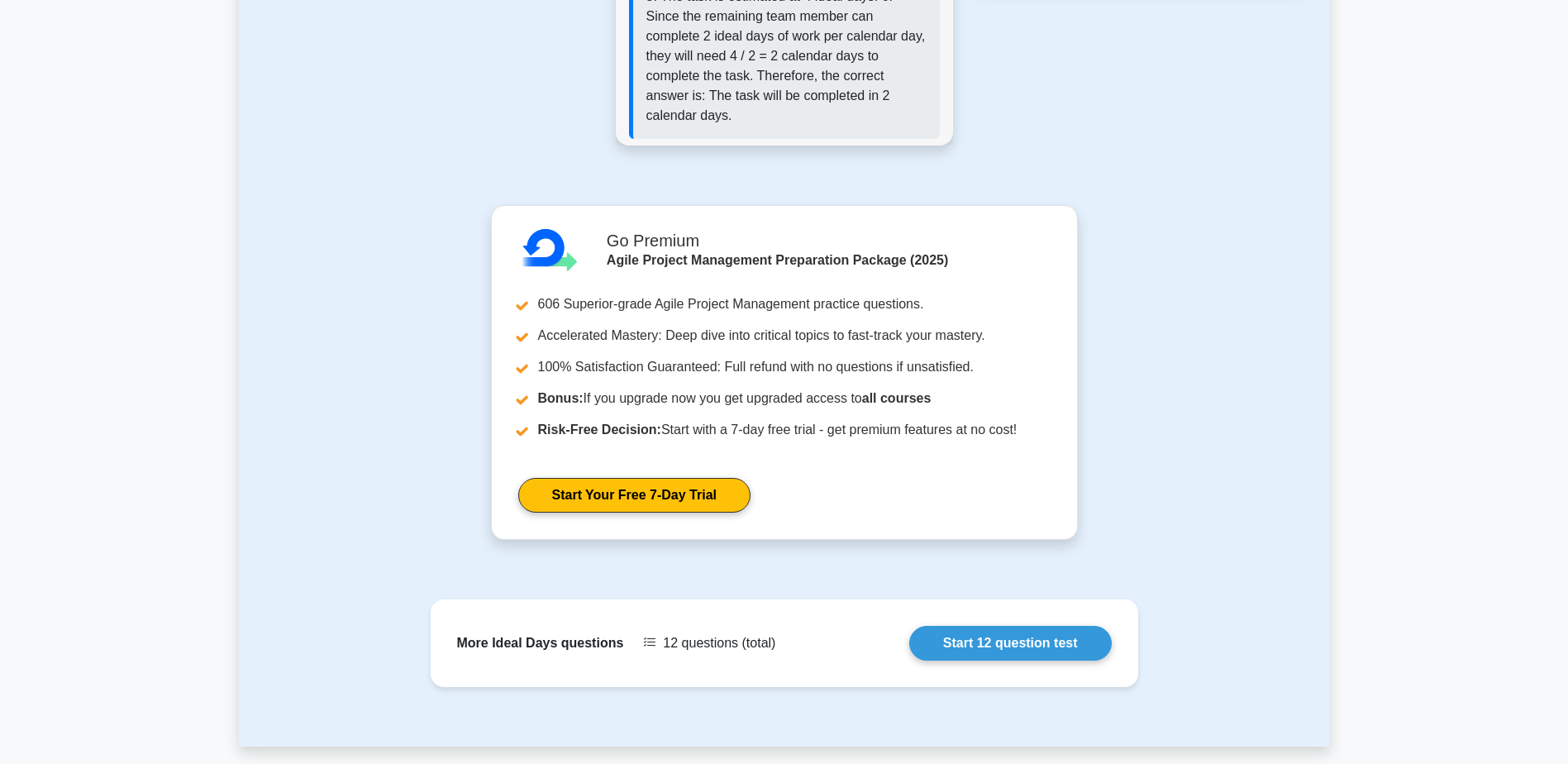
click at [1124, 388] on div ".cls-1{fill:#64e6a4;}.cls-2{isolation:isolate;}.cls-3{clip-path:url(#clip-path)…" at bounding box center [784, 382] width 1071 height 354
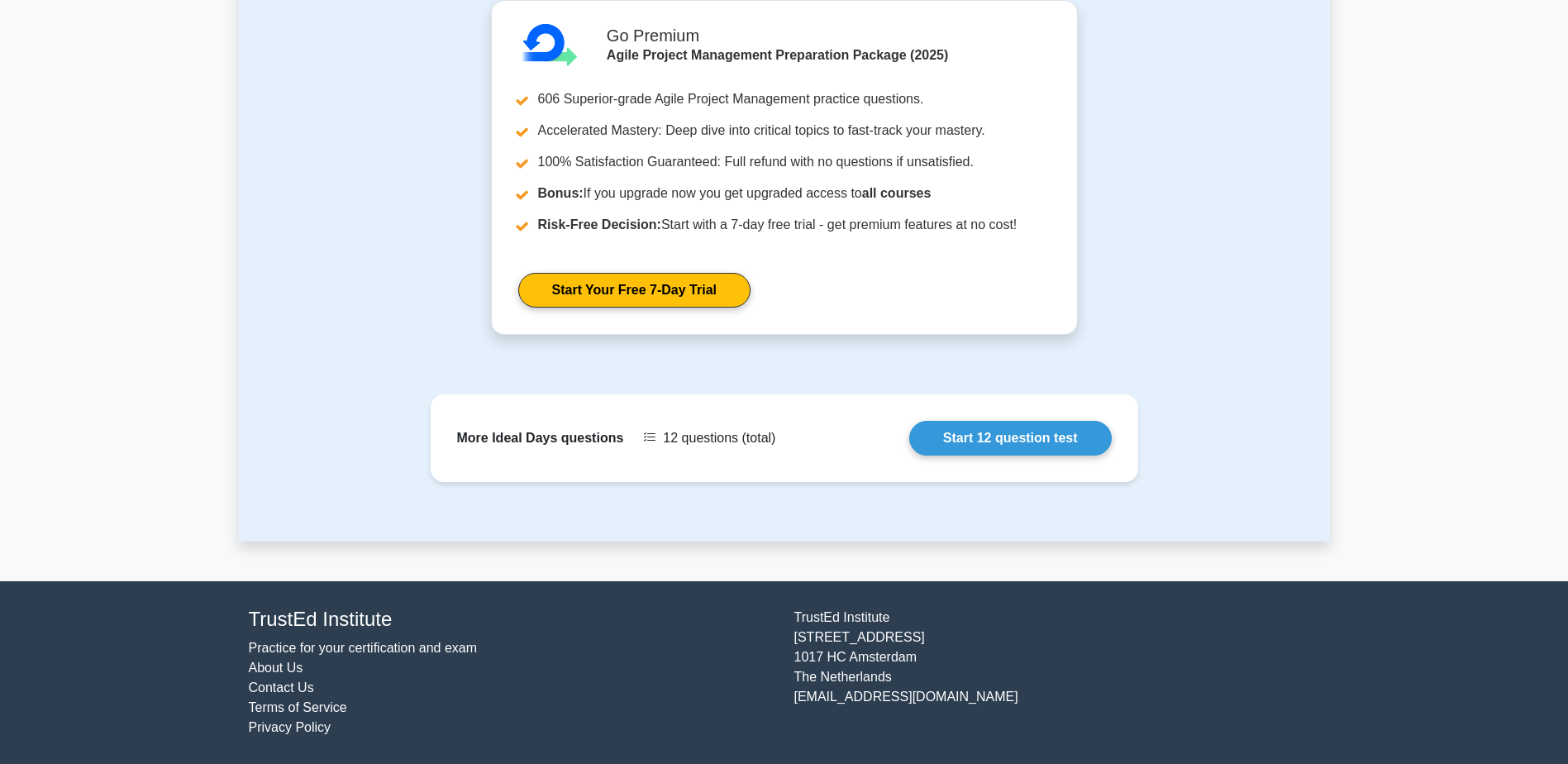
scroll to position [294, 0]
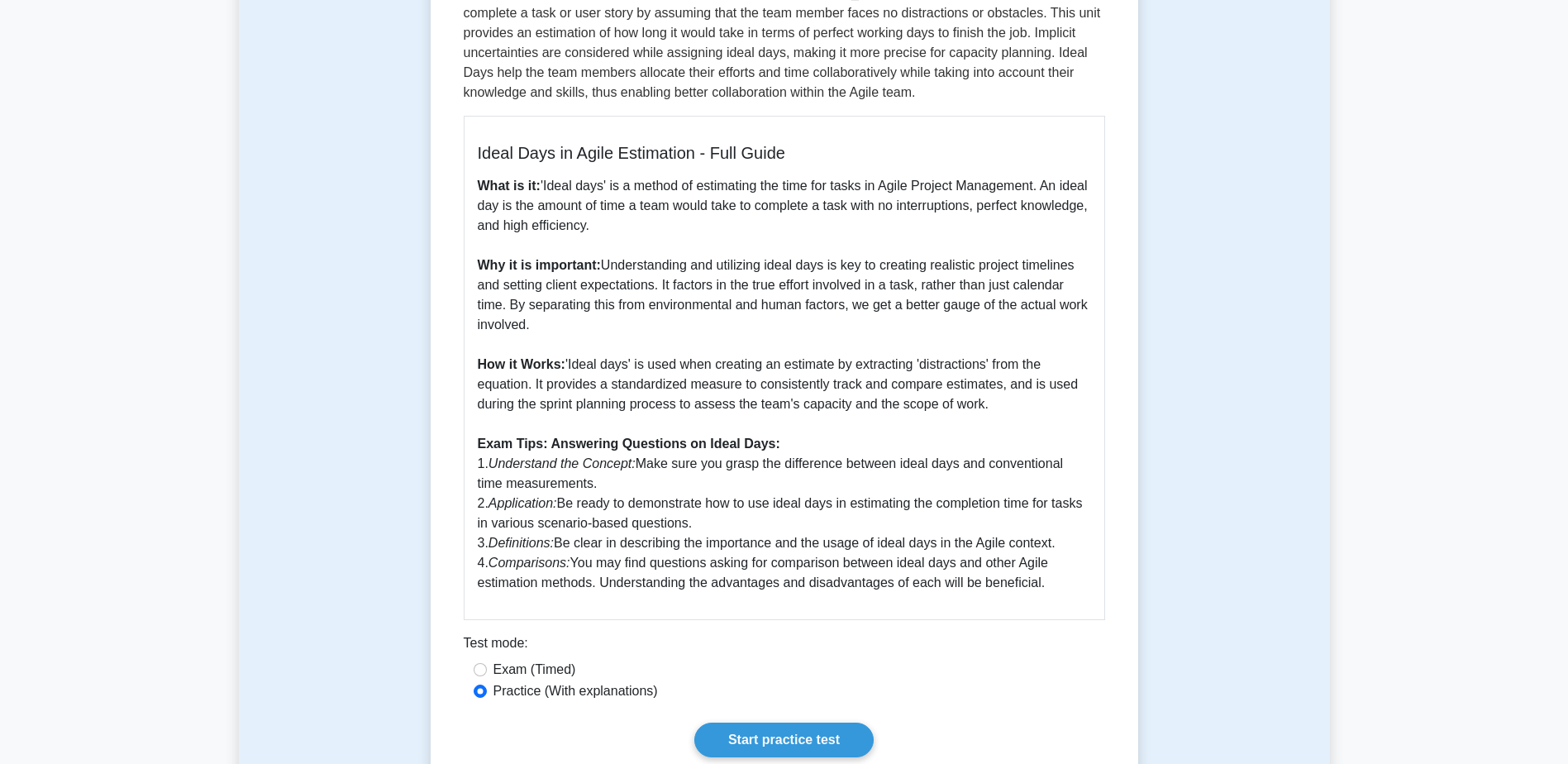
click at [397, 407] on div "Ideal Days 5 minutes 5 Questions Ideal Days in Agile Estimation - Full Guide Wh…" at bounding box center [784, 330] width 1091 height 999
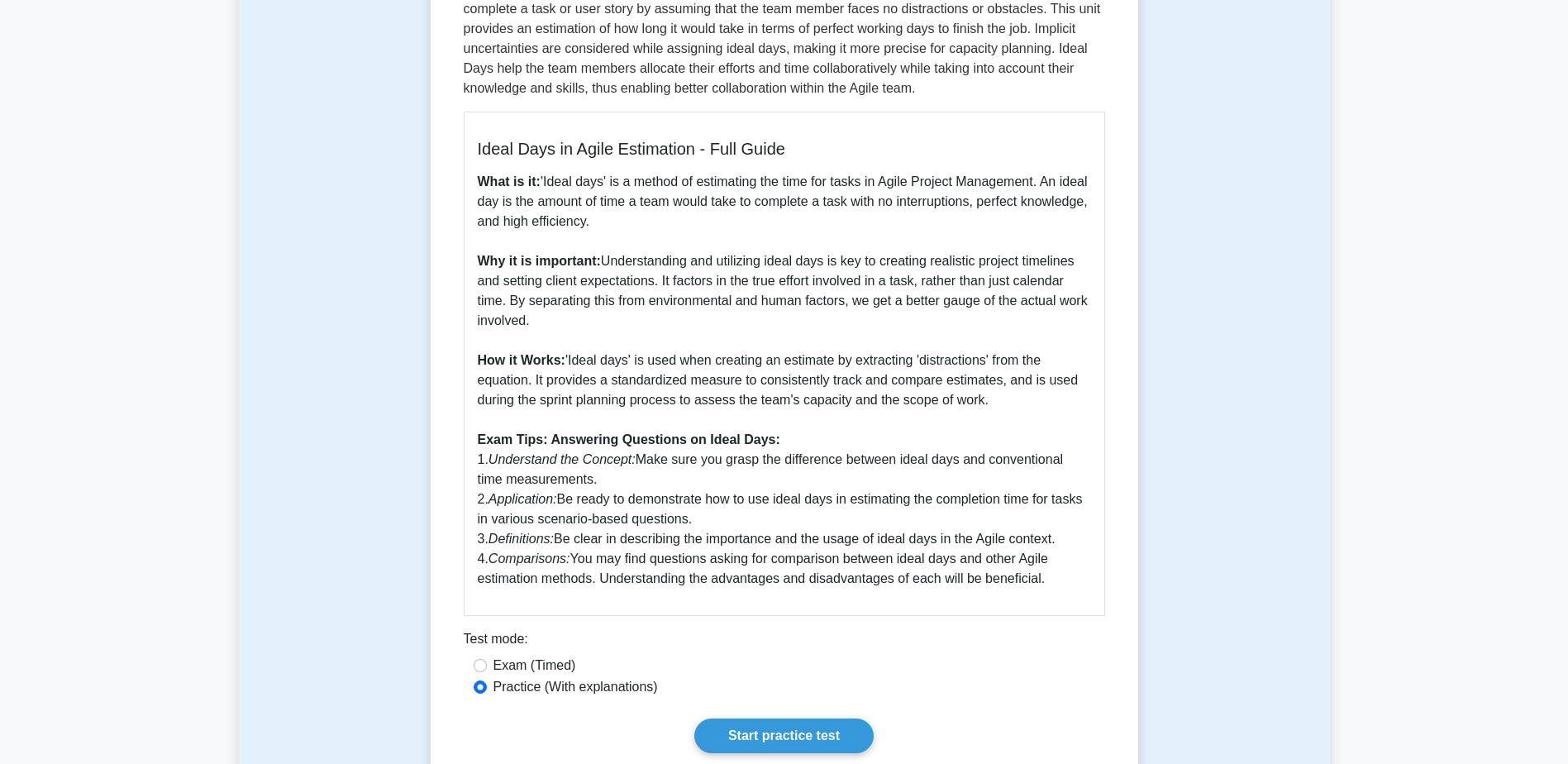
click at [802, 430] on p "What is it: 'Ideal days' is a method of estimating the time for tasks in Agile …" at bounding box center [784, 381] width 613 height 417
click at [553, 367] on b "How it Works:" at bounding box center [522, 360] width 88 height 14
